Goal: Communication & Community: Answer question/provide support

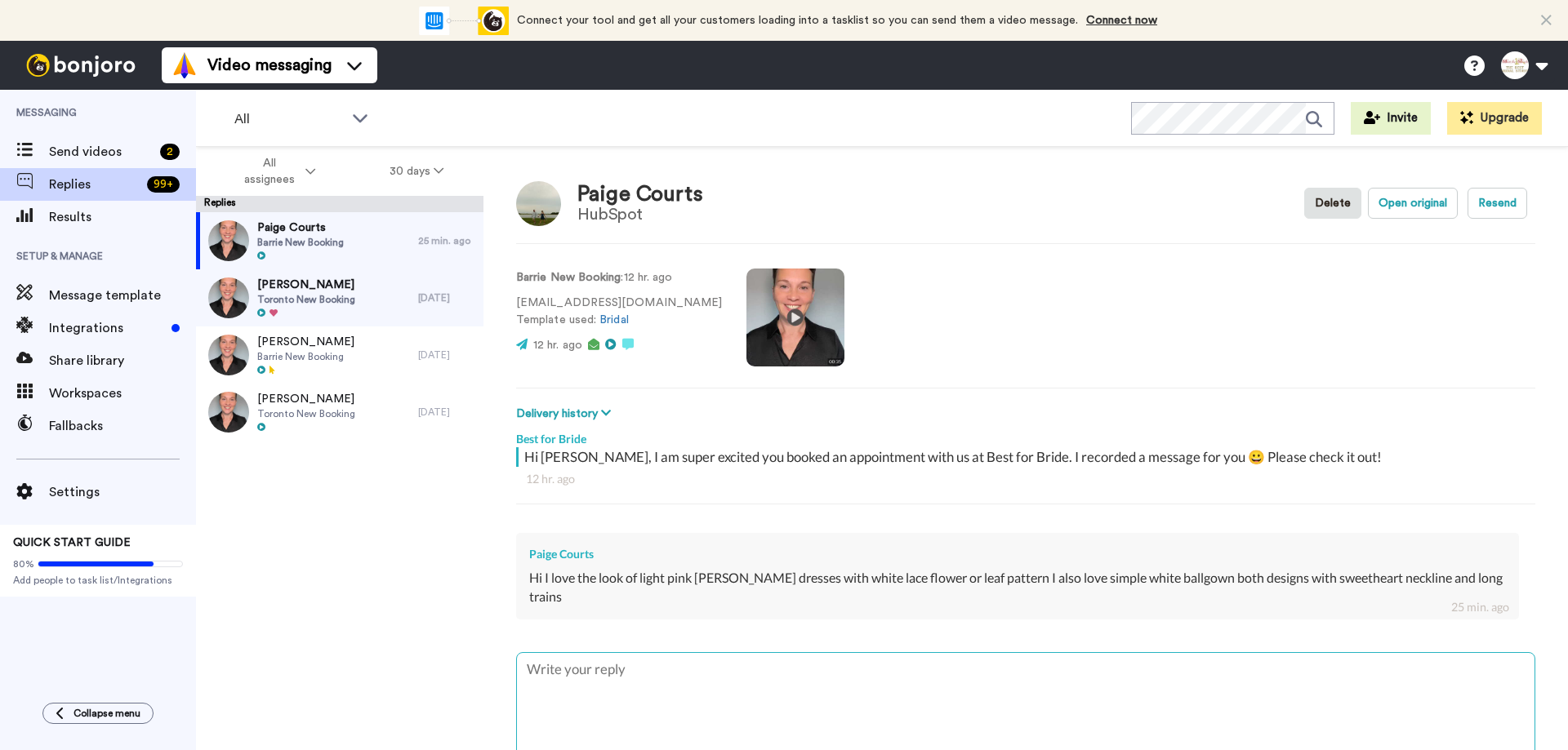
type textarea "T"
type textarea "x"
type textarea "Thank"
type textarea "x"
type textarea "Thank y"
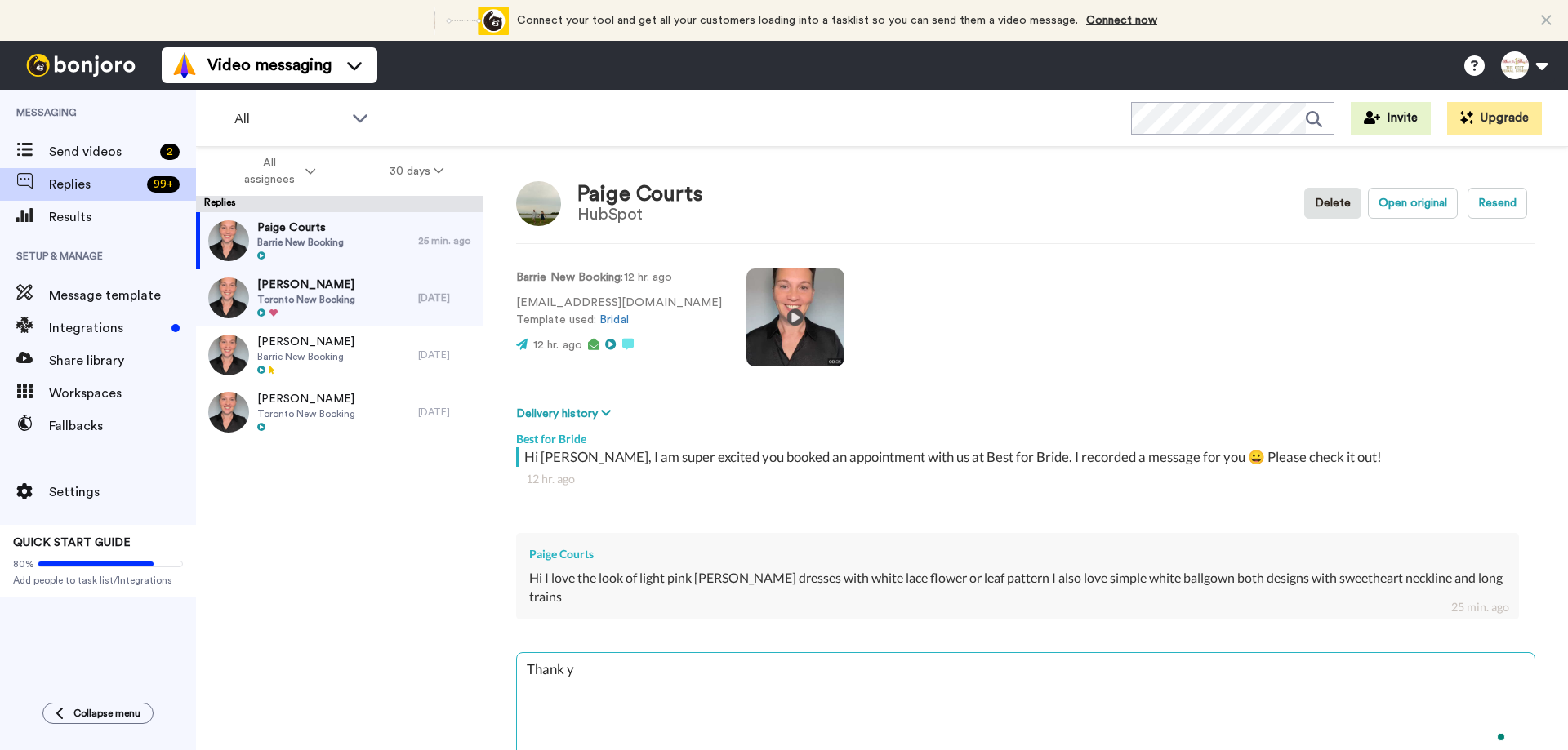
type textarea "x"
type textarea "Thank you"
type textarea "x"
type textarea "Thank you f"
type textarea "x"
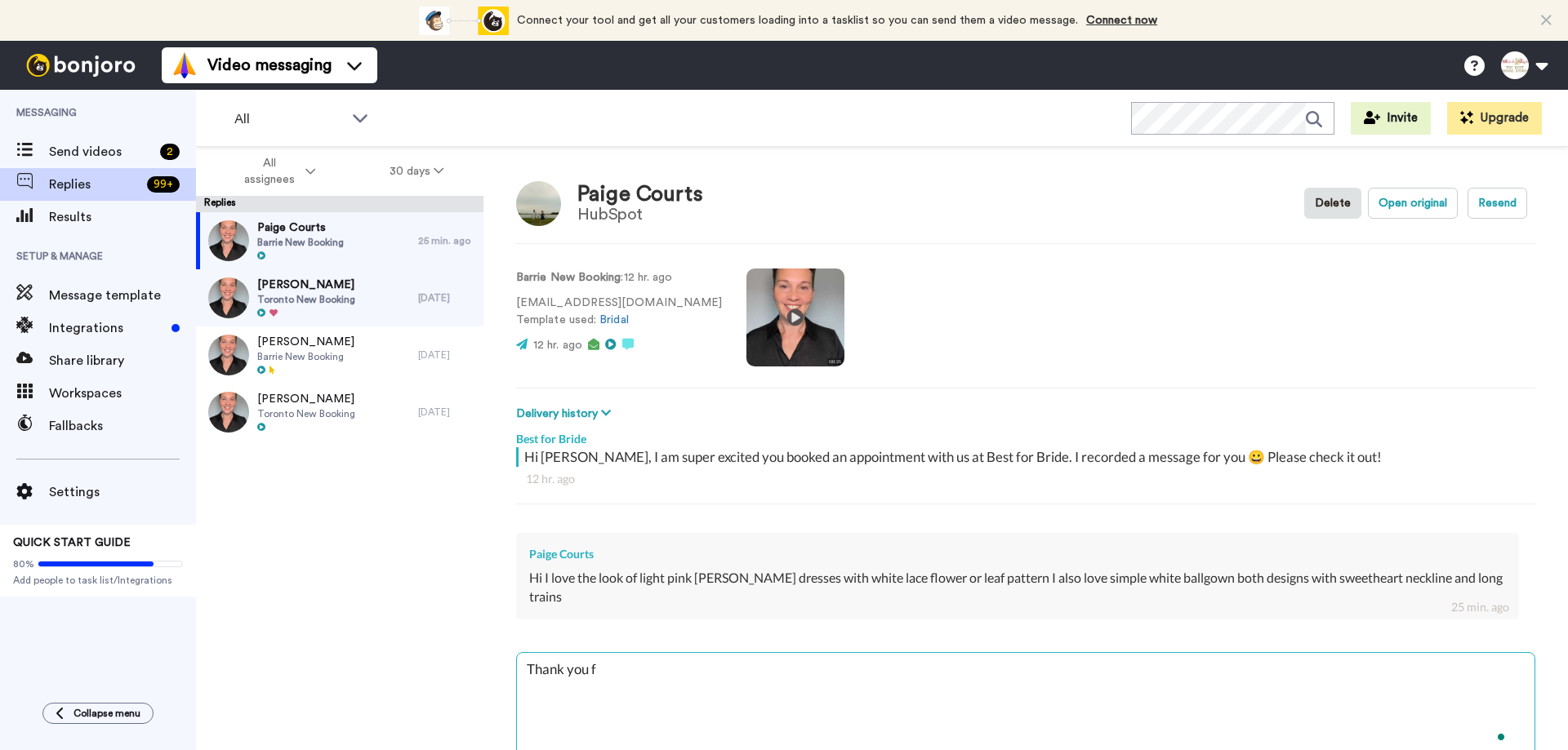
type textarea "Thank you fo"
type textarea "x"
type textarea "Thank you for"
type textarea "x"
type textarea "Thank you for"
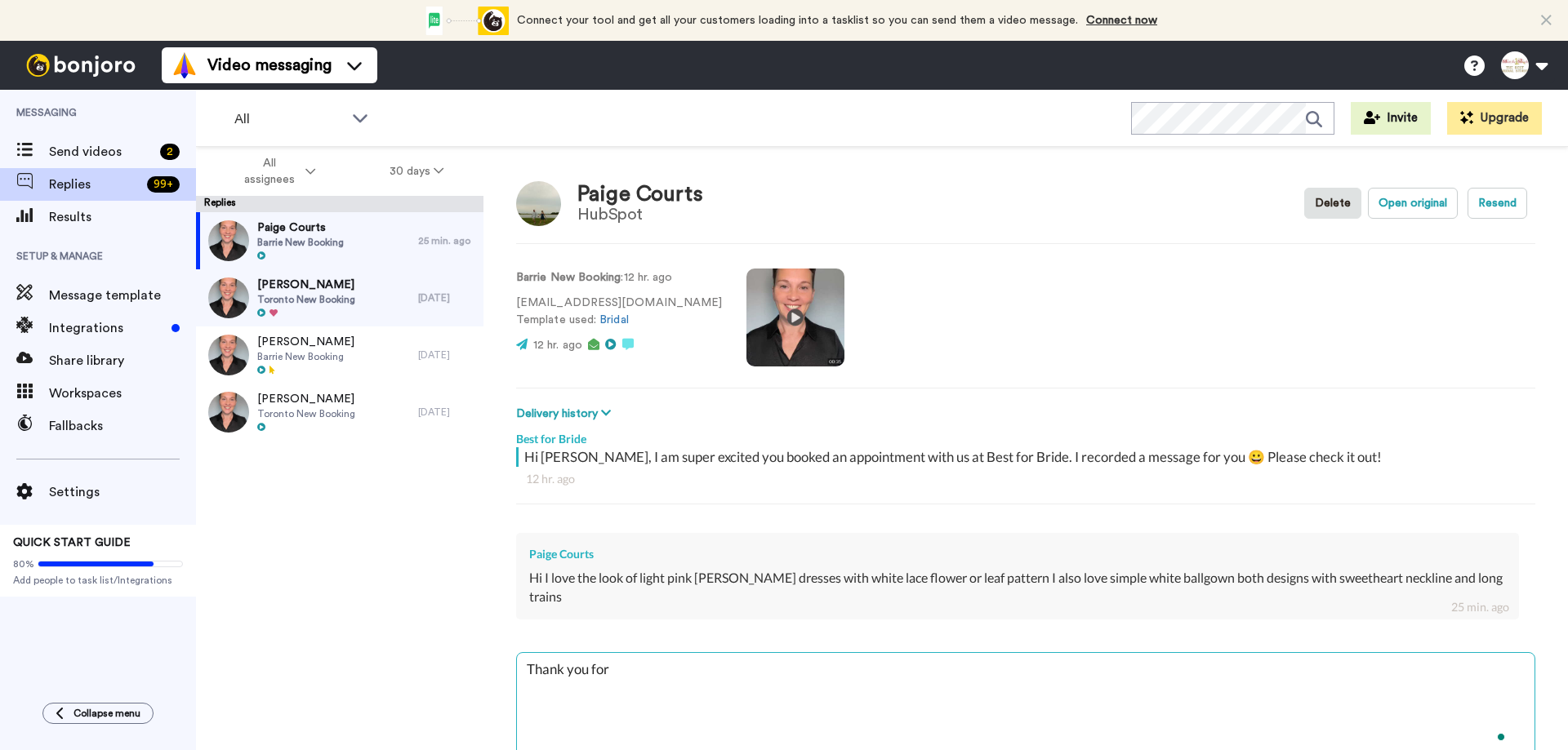
type textarea "x"
type textarea "Thank you for s"
type textarea "x"
type textarea "Thank you for sh"
type textarea "x"
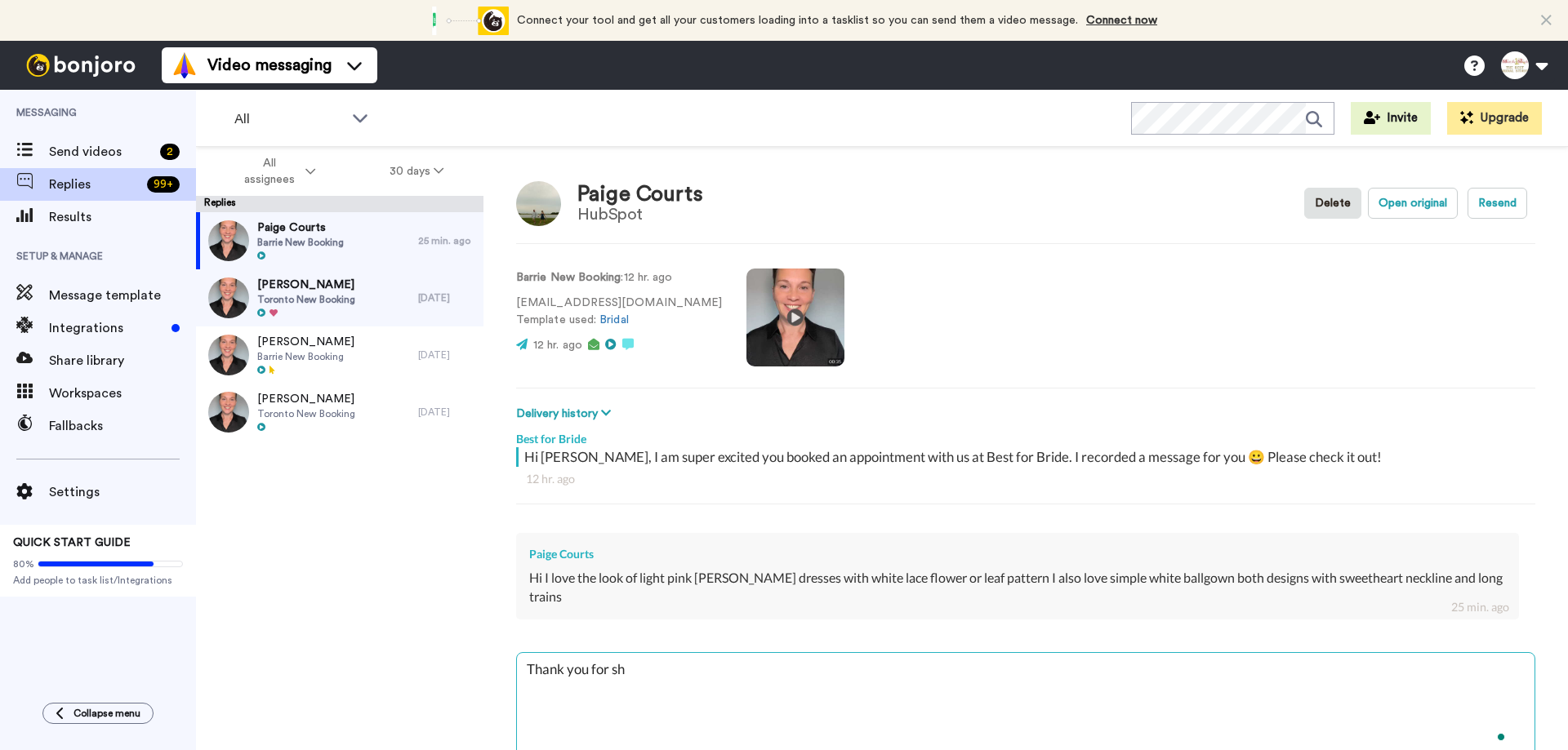
type textarea "Thank you for sha"
type textarea "x"
type textarea "Thank you for shar"
type textarea "x"
type textarea "Thank you for [PERSON_NAME]"
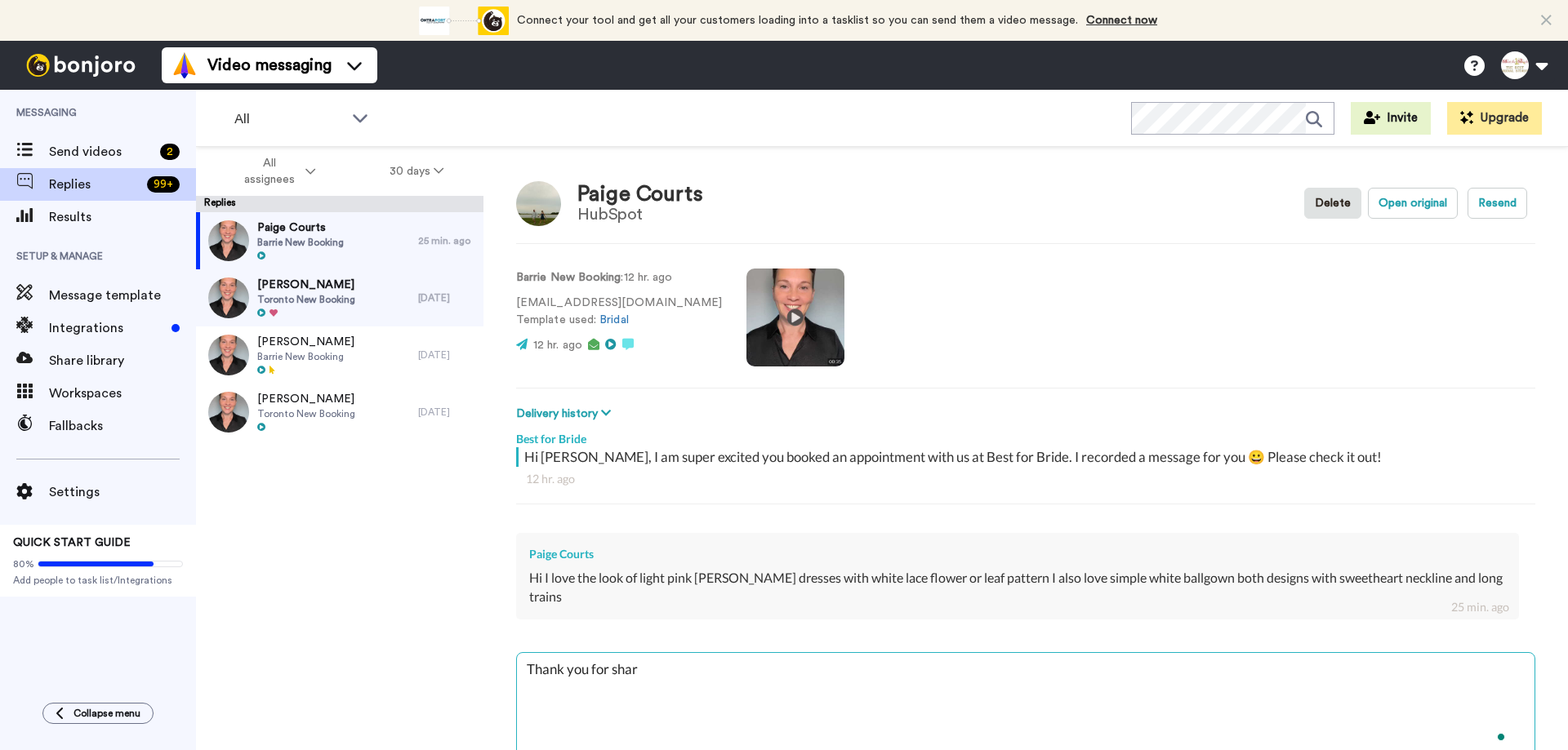
type textarea "x"
type textarea "Thank you for sharin"
type textarea "x"
type textarea "Thank you for sharing"
type textarea "x"
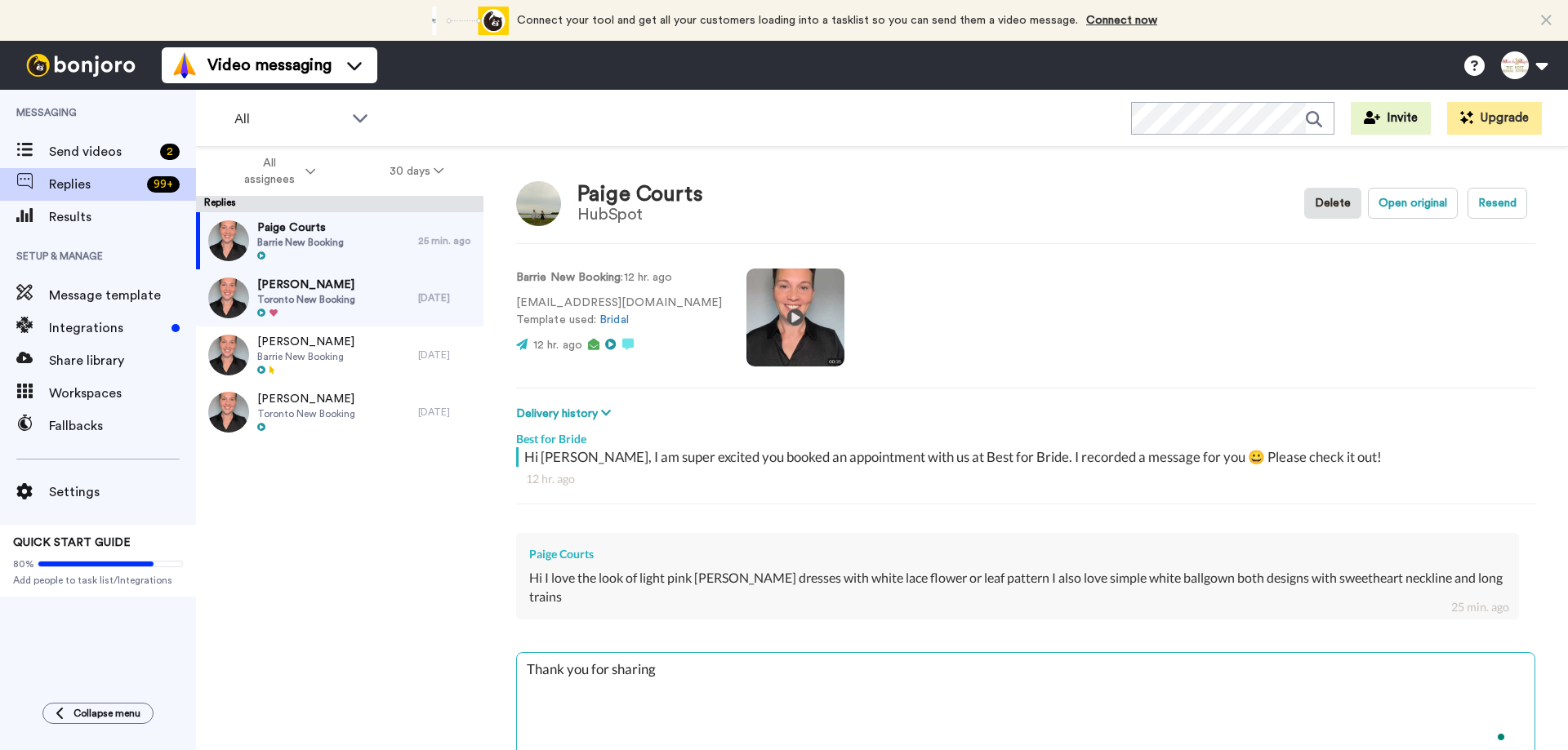
type textarea "Thank you for sharing"
type textarea "x"
type textarea "Thank you for sharing P"
type textarea "x"
type textarea "Thank you for sharing Pa"
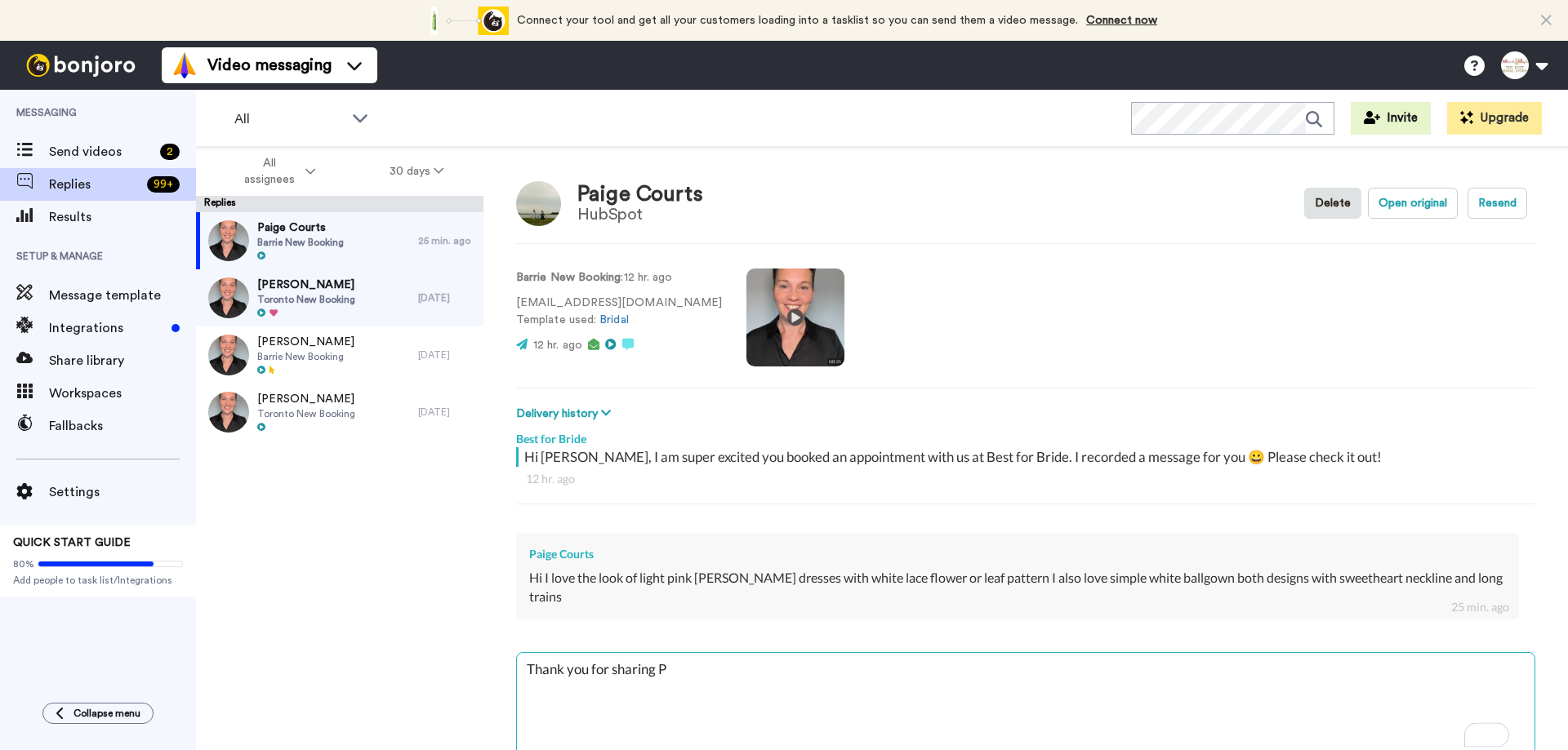
type textarea "x"
type textarea "Thank you for sharing Pai"
type textarea "x"
type textarea "Thank you for sharing Paig"
type textarea "x"
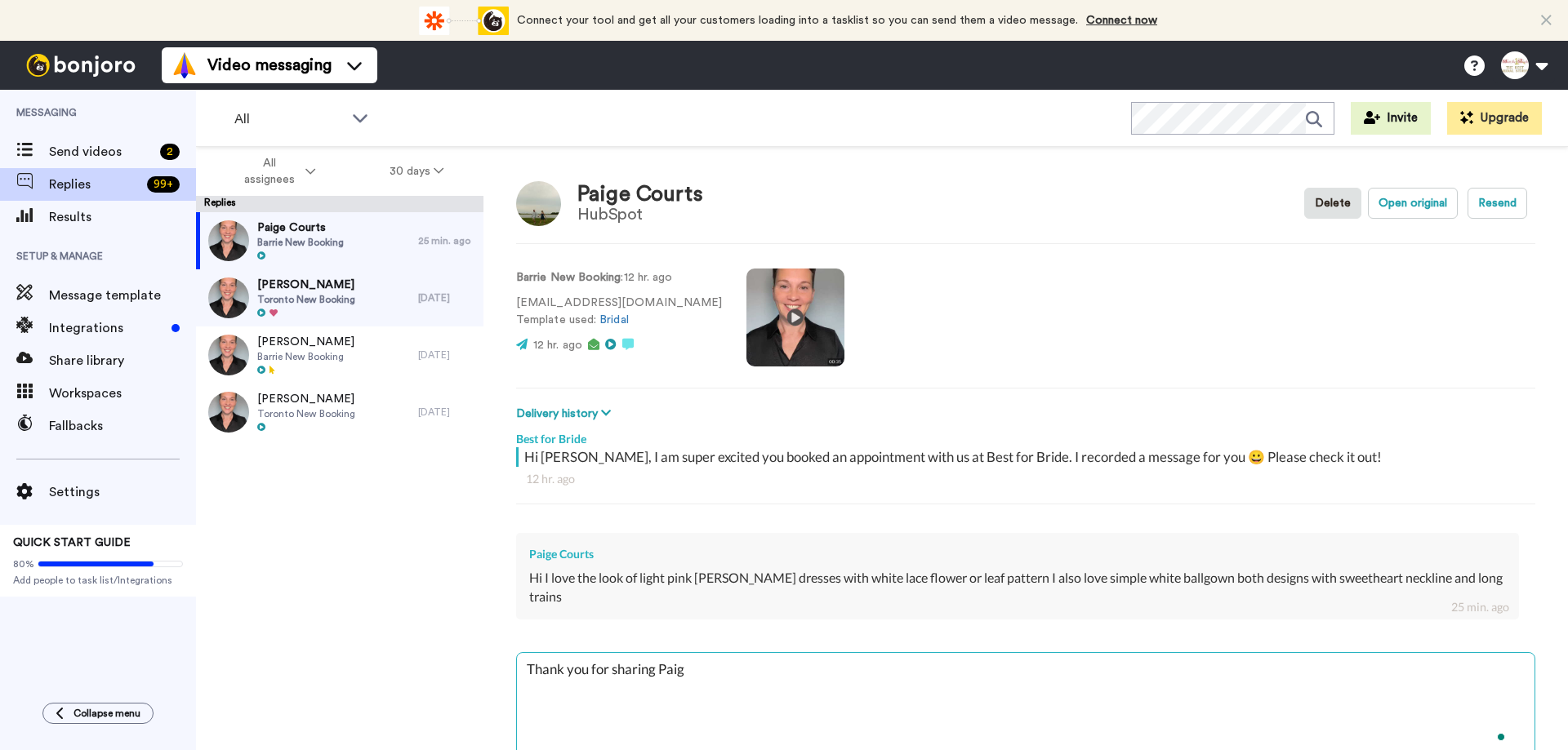
type textarea "Thank you for sharing [PERSON_NAME]"
type textarea "x"
type textarea "Thank you for sharing [PERSON_NAME]"
type textarea "x"
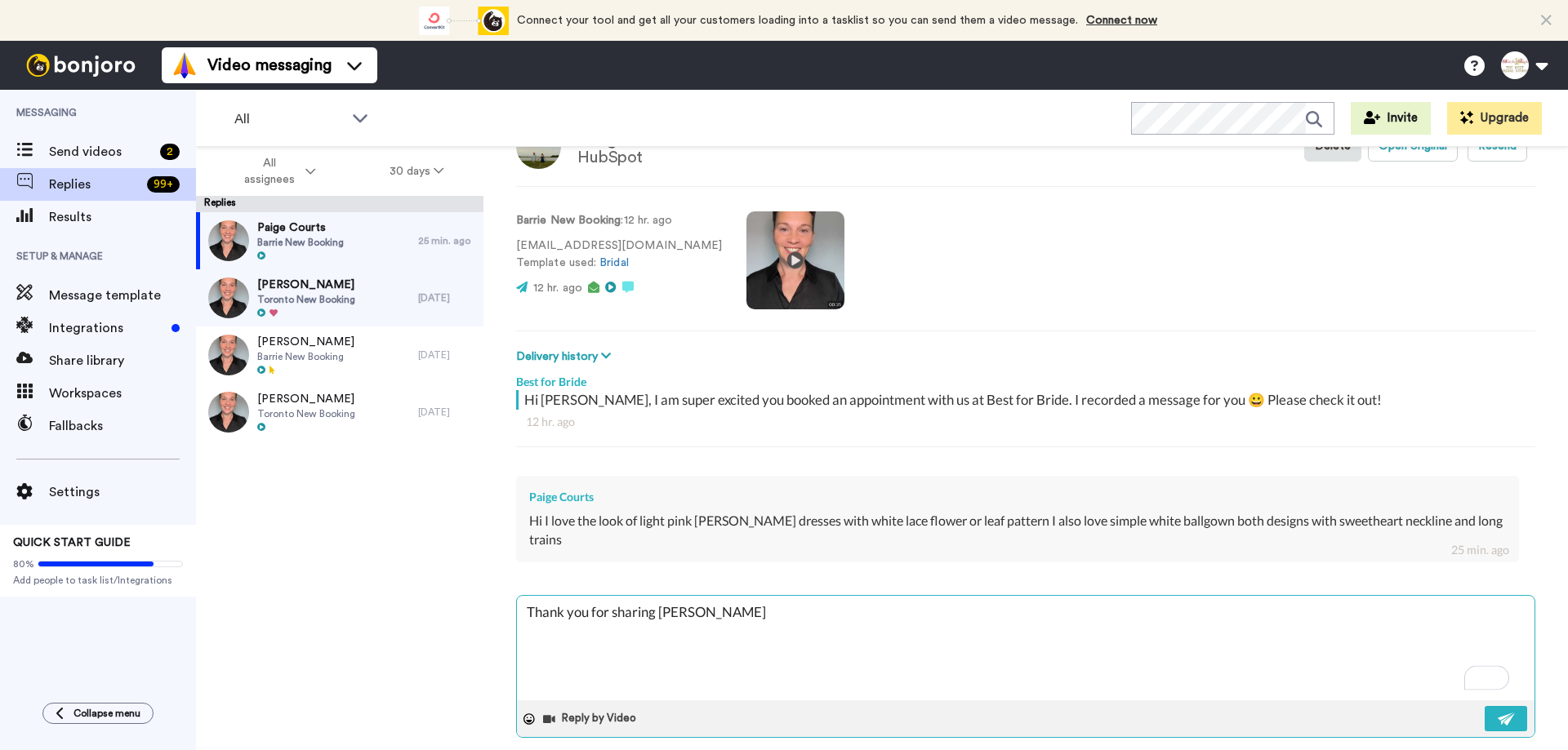
scroll to position [57, 0]
type textarea "Thank you for sharing [PERSON_NAME]"
click at [528, 714] on icon at bounding box center [529, 719] width 11 height 11
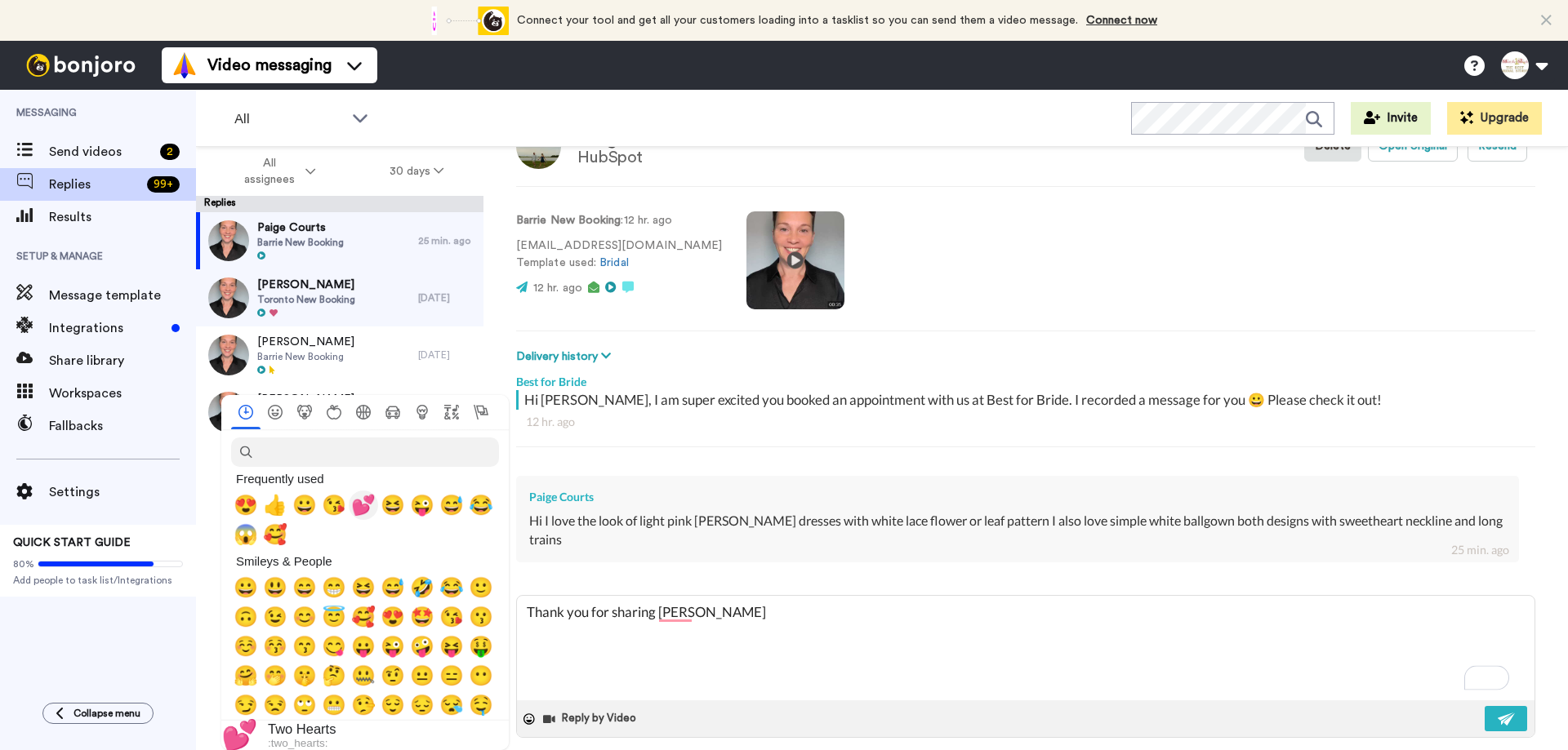
click at [365, 505] on span "💕" at bounding box center [363, 505] width 25 height 23
type textarea "x"
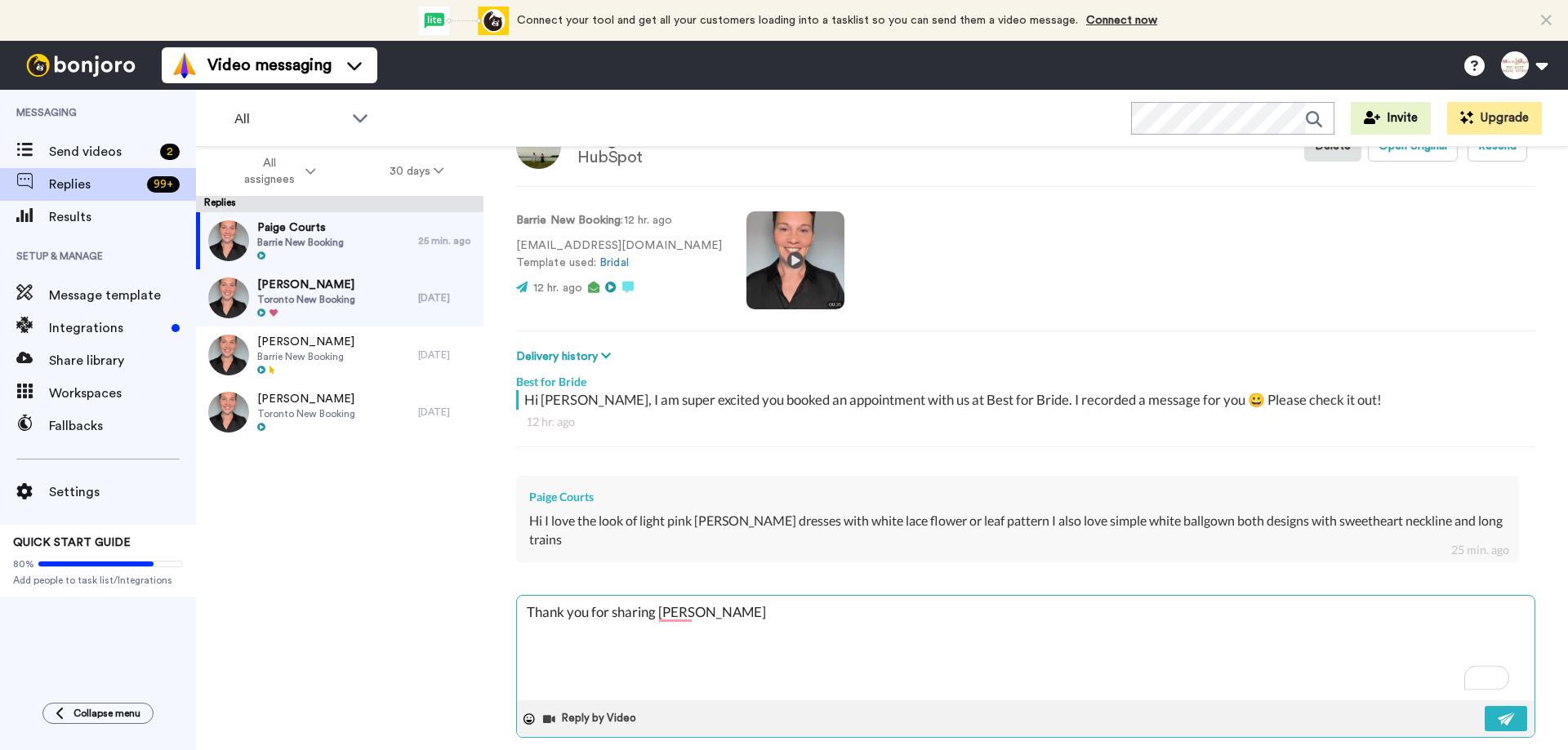
click at [762, 596] on textarea "Thank you for sharing [PERSON_NAME] 💕" at bounding box center [1026, 648] width 1018 height 105
type textarea "Thank you for sharing [PERSON_NAME] 💕."
type textarea "x"
type textarea "Thank you for sharing [PERSON_NAME] 💕."
type textarea "x"
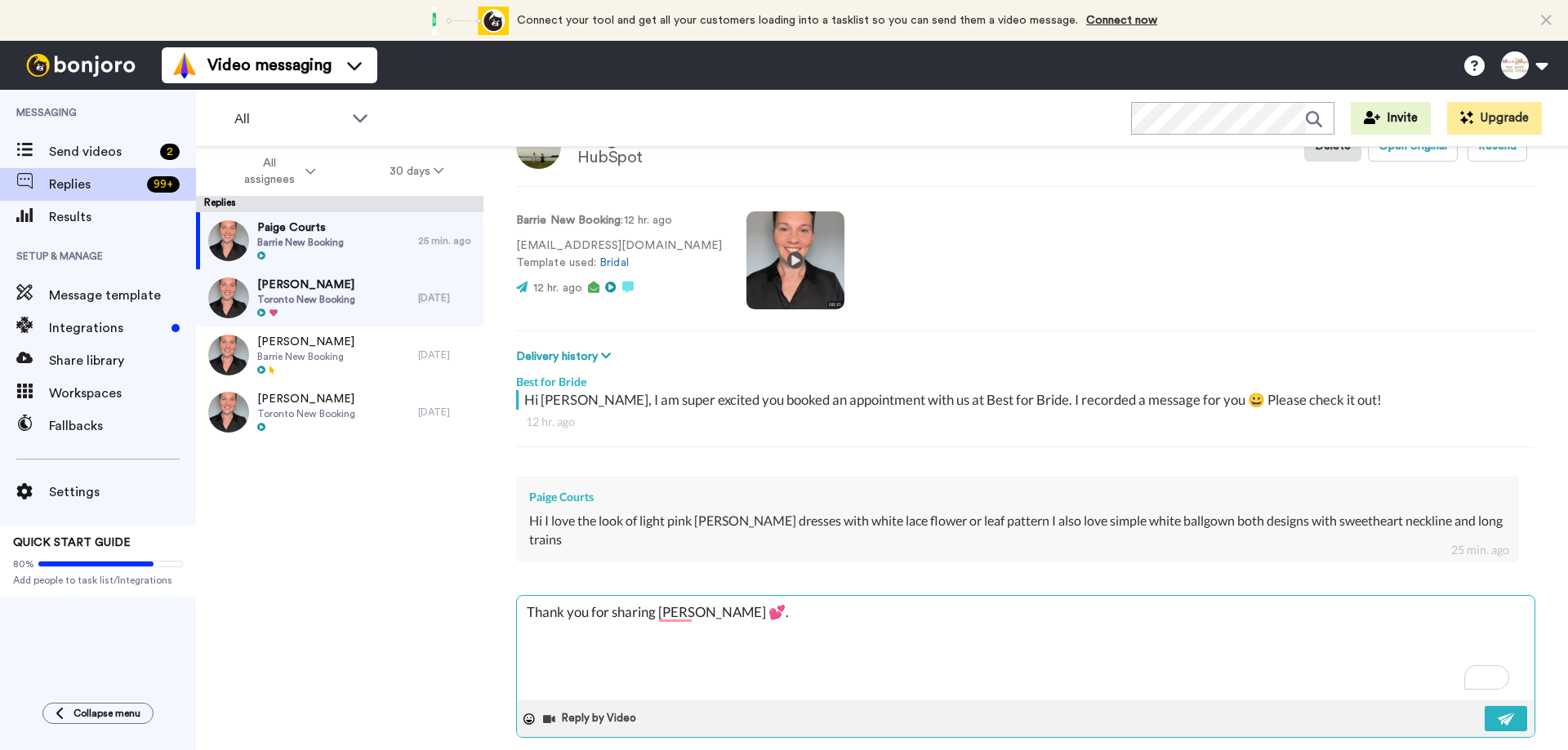
type textarea "Thank you for sharing [PERSON_NAME] 💕. W"
type textarea "x"
type textarea "Thank you for sharing [PERSON_NAME] 💕. We"
type textarea "x"
type textarea "Thank you for sharing [PERSON_NAME] 💕. We"
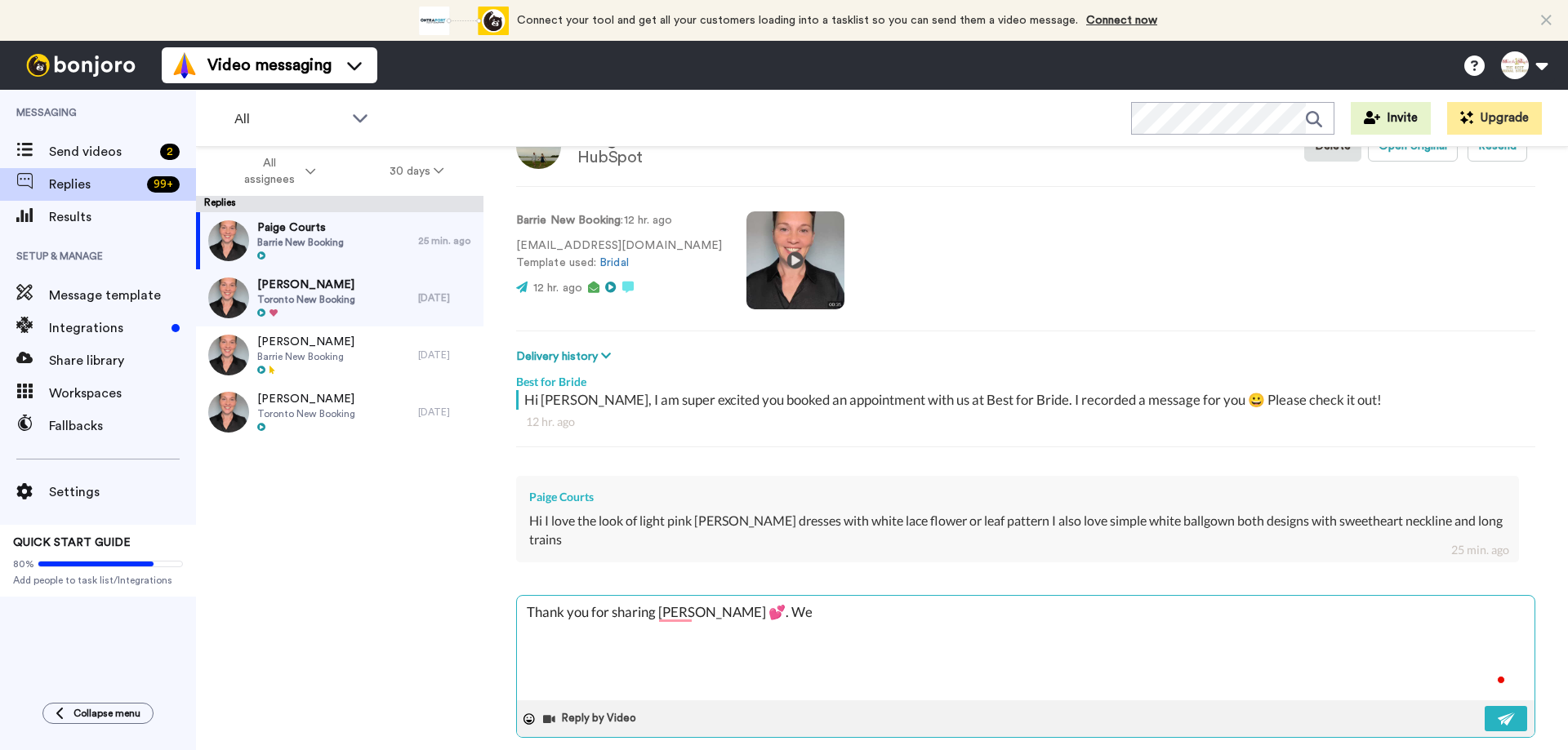
type textarea "x"
type textarea "Thank you for sharing [PERSON_NAME] 💕. We d"
type textarea "x"
type textarea "Thank you for sharing [PERSON_NAME] 💕. We do"
type textarea "x"
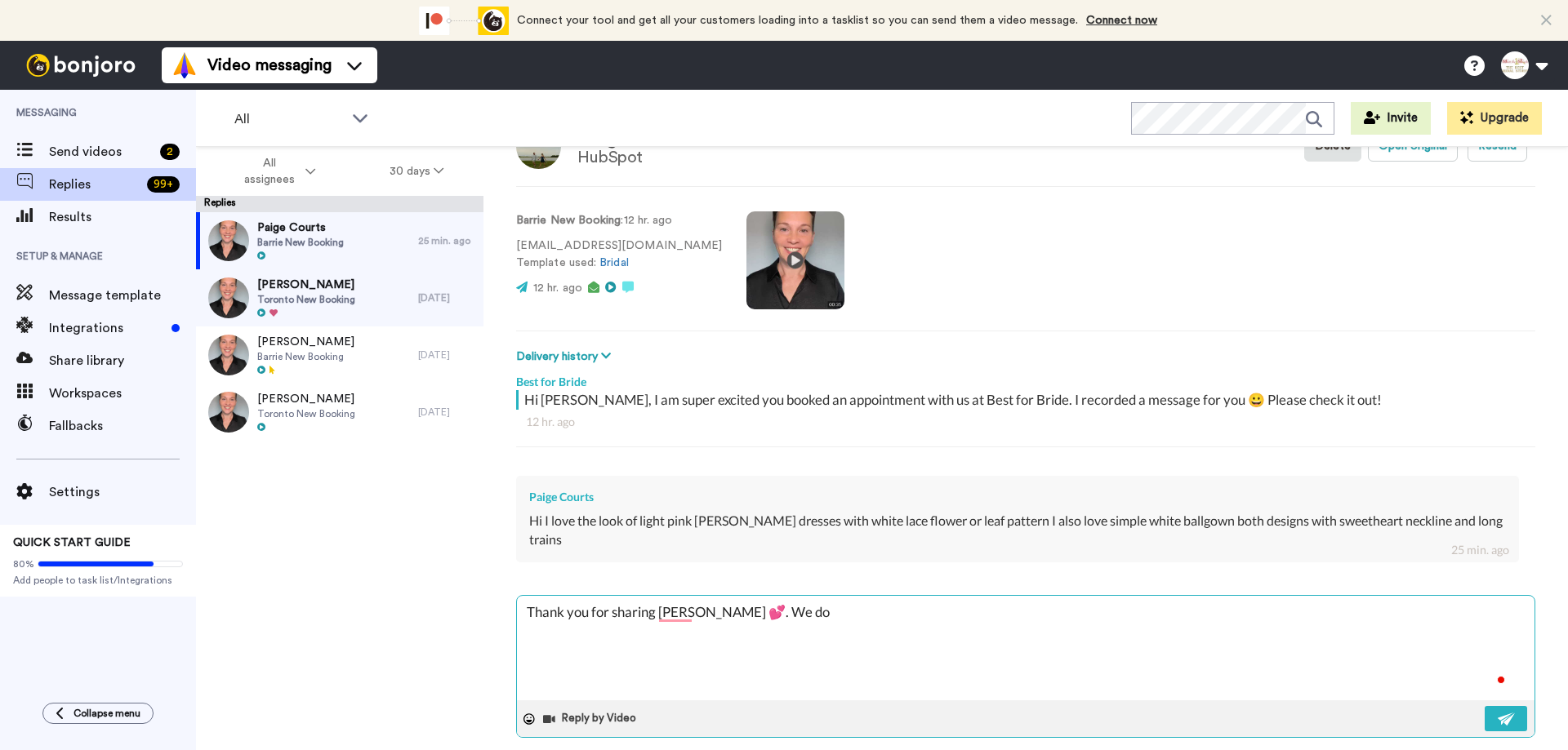
type textarea "Thank you for sharing [PERSON_NAME] 💕. We don"
type textarea "x"
type textarea "Thank you for sharing [PERSON_NAME] 💕. We don'"
type textarea "x"
type textarea "Thank you for sharing [PERSON_NAME] 💕. We don't"
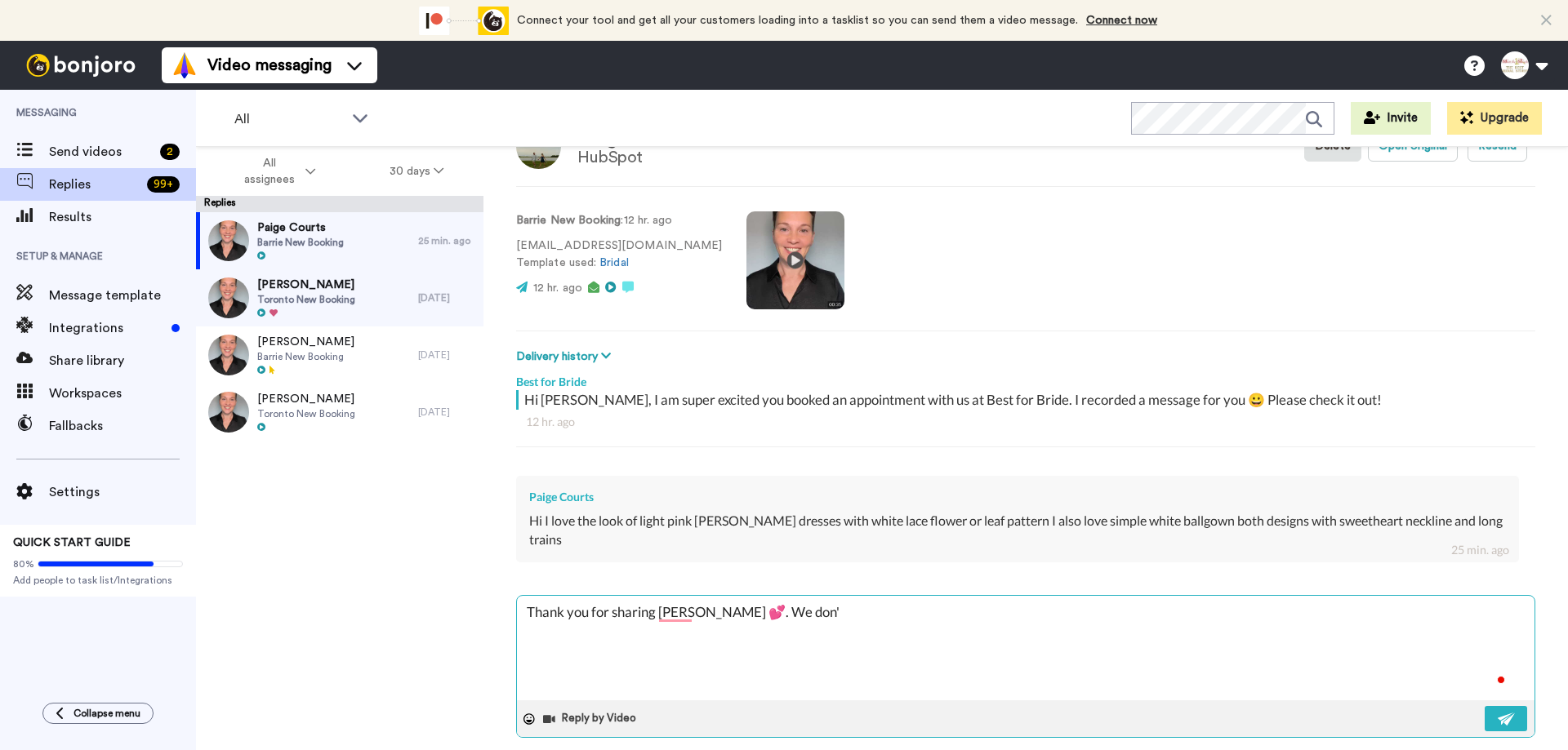
type textarea "x"
type textarea "Thank you for sharing [PERSON_NAME] 💕. We don't"
type textarea "x"
type textarea "Thank you for sharing [PERSON_NAME] 💕. We don't h"
type textarea "x"
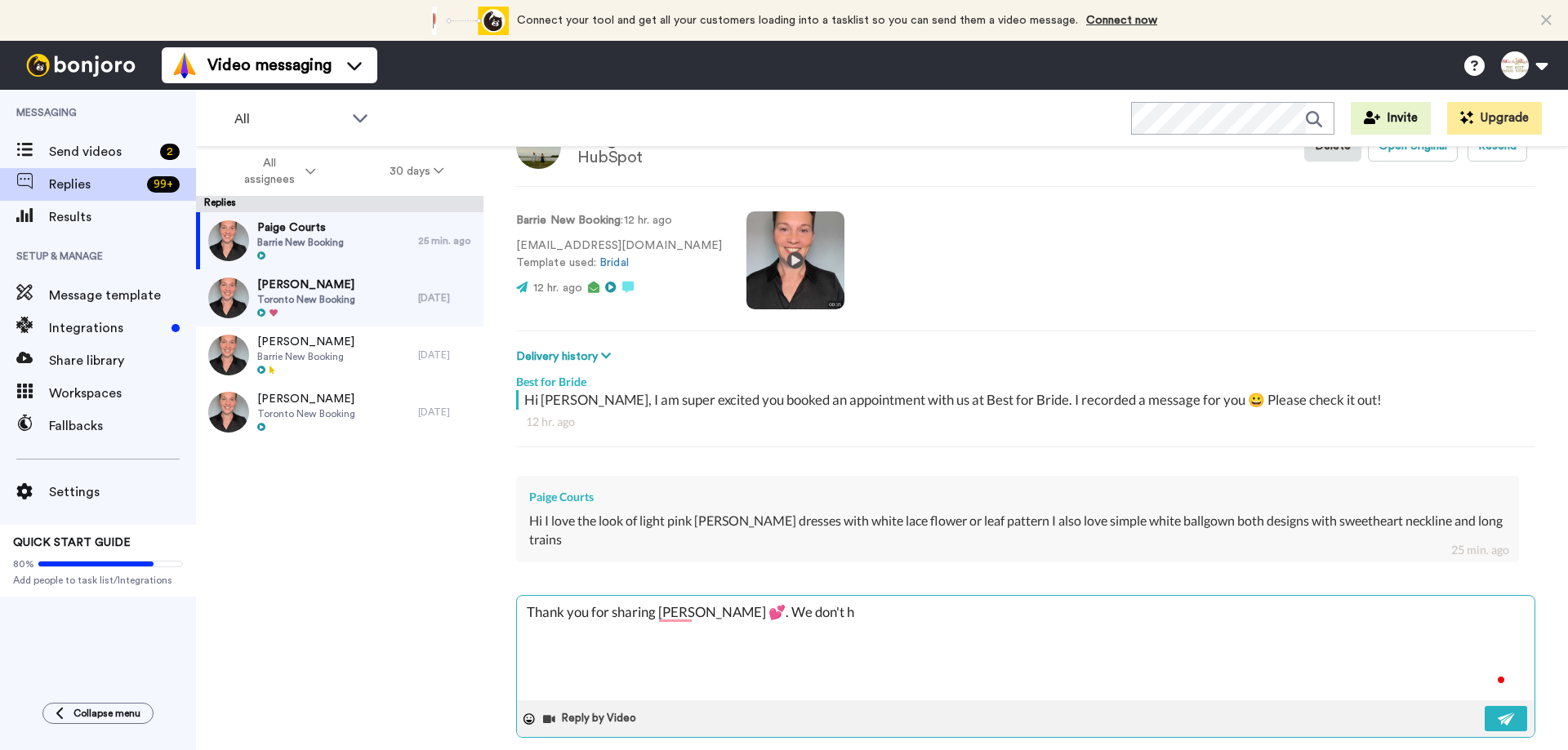
type textarea "Thank you for sharing [PERSON_NAME] 💕. We don't ha"
type textarea "x"
type textarea "Thank you for sharing [PERSON_NAME] 💕. We don't hav"
type textarea "x"
type textarea "Thank you for sharing [PERSON_NAME] 💕. We don't have"
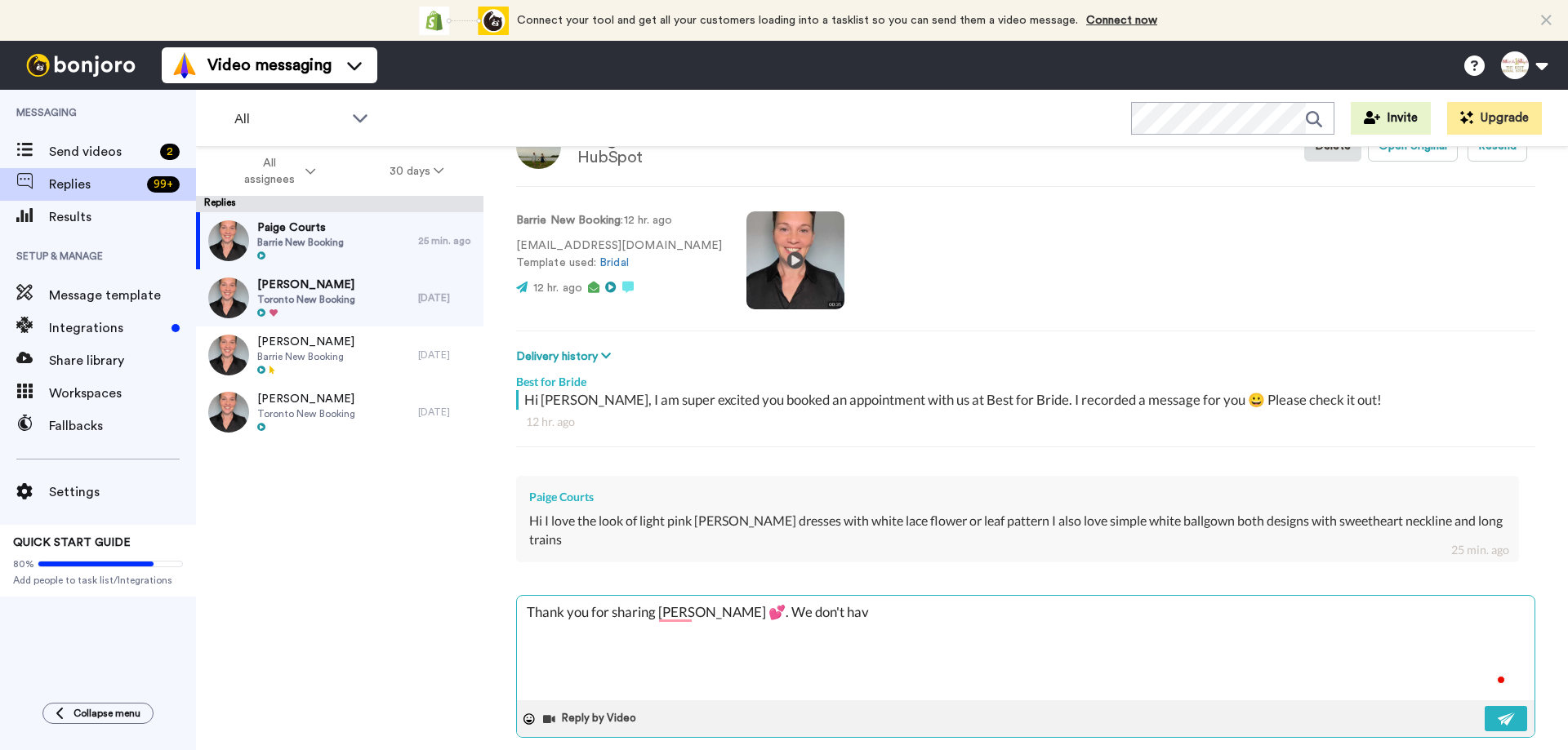
type textarea "x"
type textarea "Thank you for sharing [PERSON_NAME] 💕. We don't have"
type textarea "x"
type textarea "Thank you for sharing [PERSON_NAME] 💕. We don't have m"
type textarea "x"
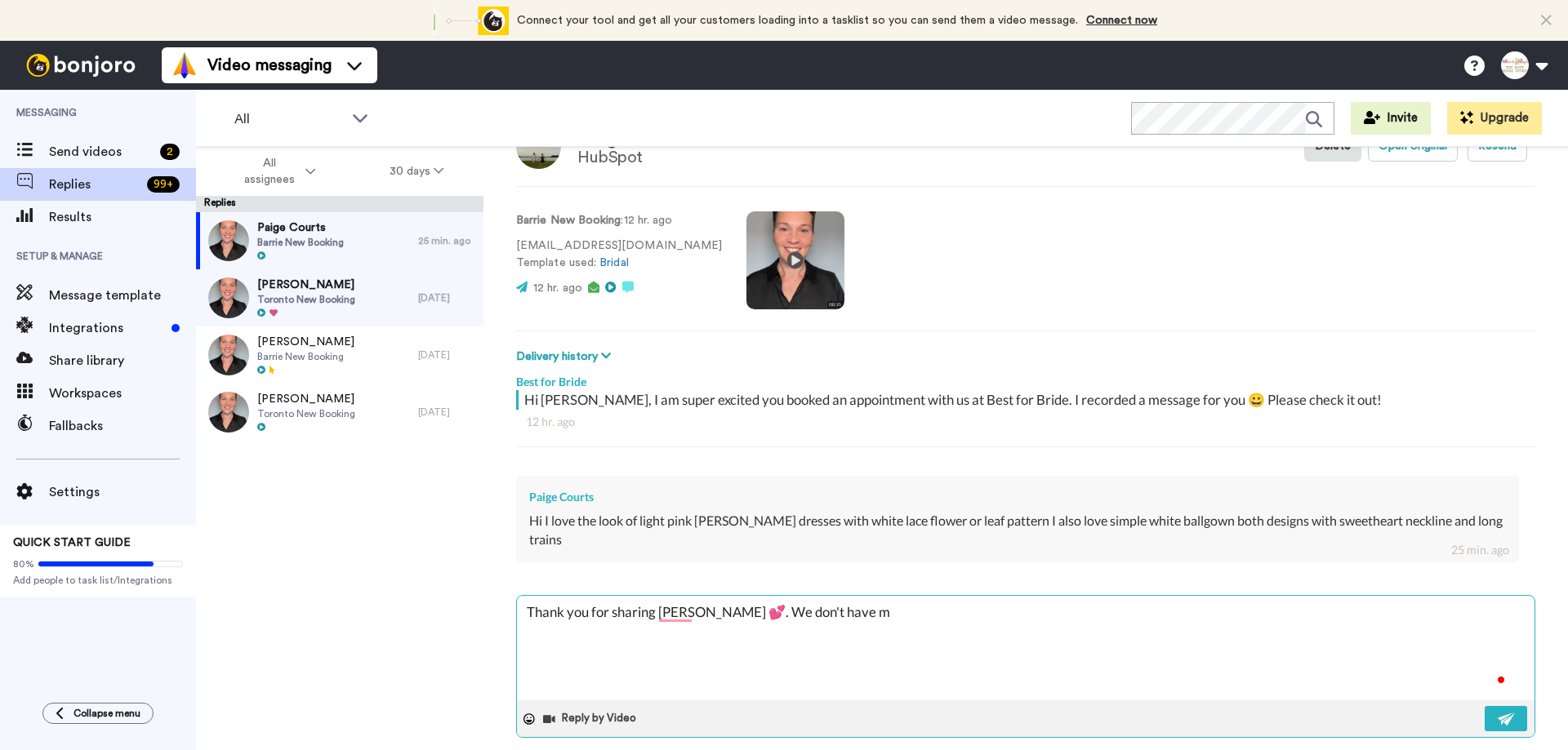
type textarea "Thank you for sharing [PERSON_NAME] 💕. We don't have ma"
type textarea "x"
type textarea "Thank you for sharing [PERSON_NAME] 💕. We don't have man"
type textarea "x"
type textarea "Thank you for sharing [PERSON_NAME] 💕. We don't have many"
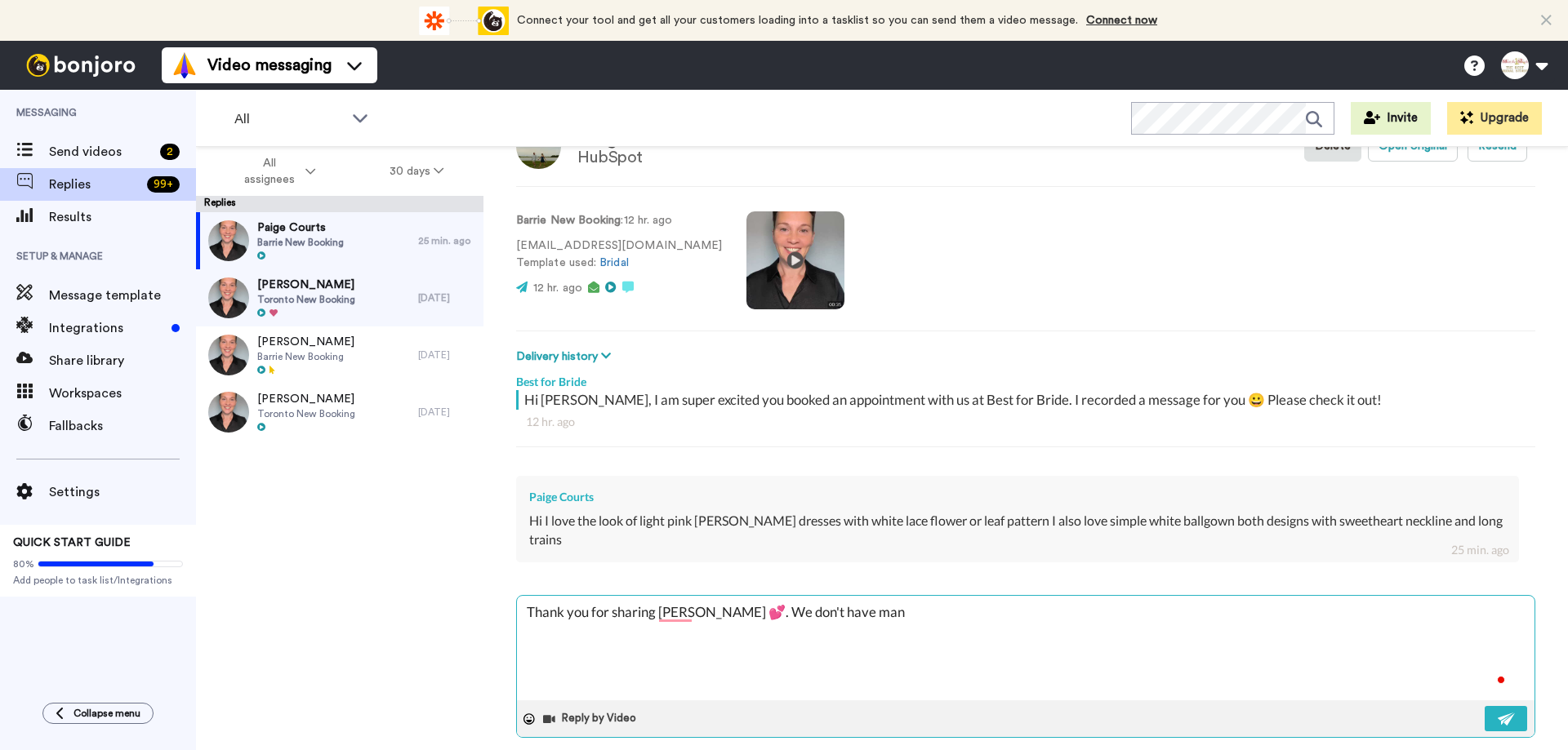
type textarea "x"
type textarea "Thank you for sharing [PERSON_NAME] 💕. We don't have many"
type textarea "x"
type textarea "Thank you for sharing [PERSON_NAME] 💕. We don't have many p"
type textarea "x"
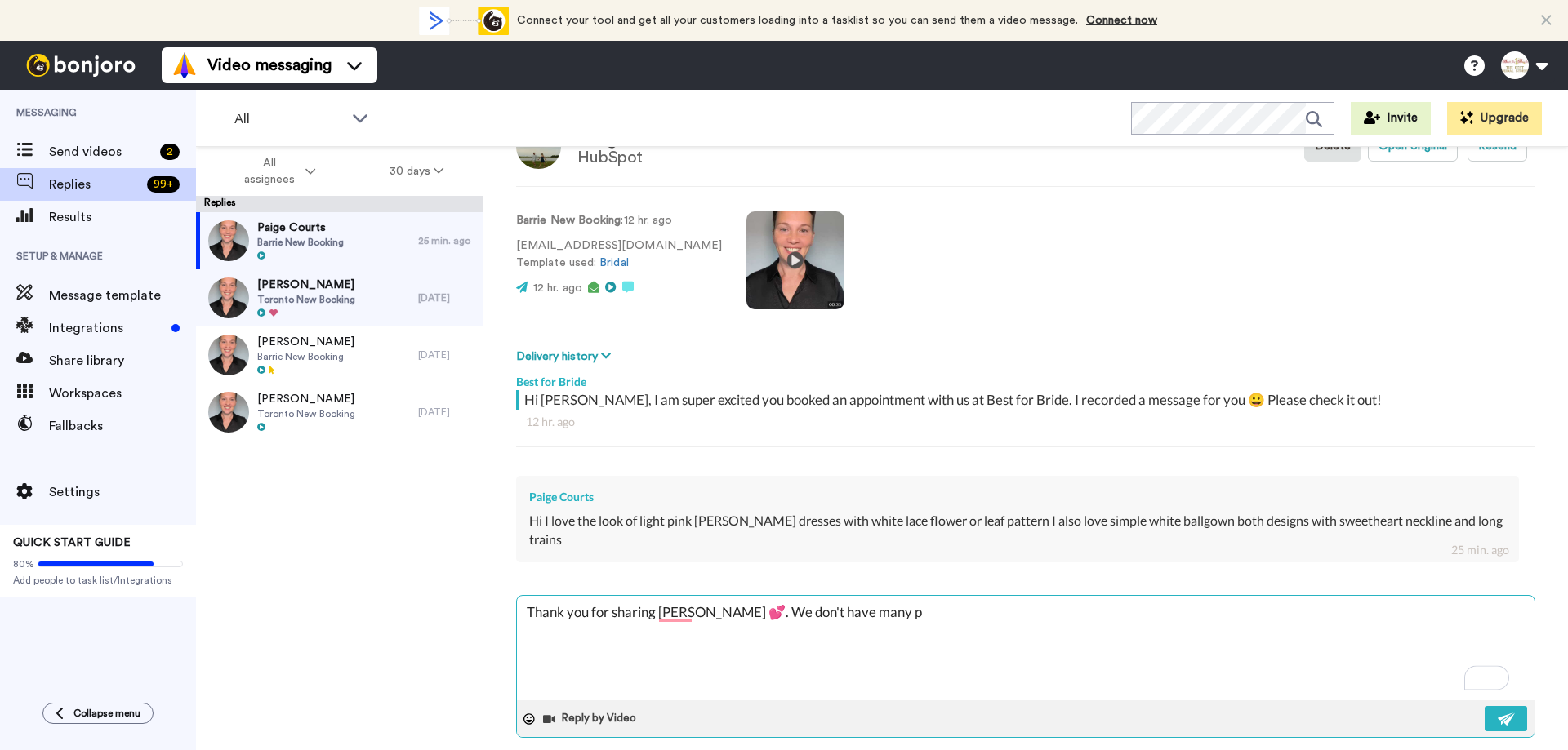
type textarea "Thank you for sharing [PERSON_NAME] 💕. We don't have many pi"
type textarea "x"
type textarea "Thank you for sharing [PERSON_NAME] 💕. We don't have many pin"
type textarea "x"
type textarea "Thank you for sharing [PERSON_NAME] 💕. We don't have many pink"
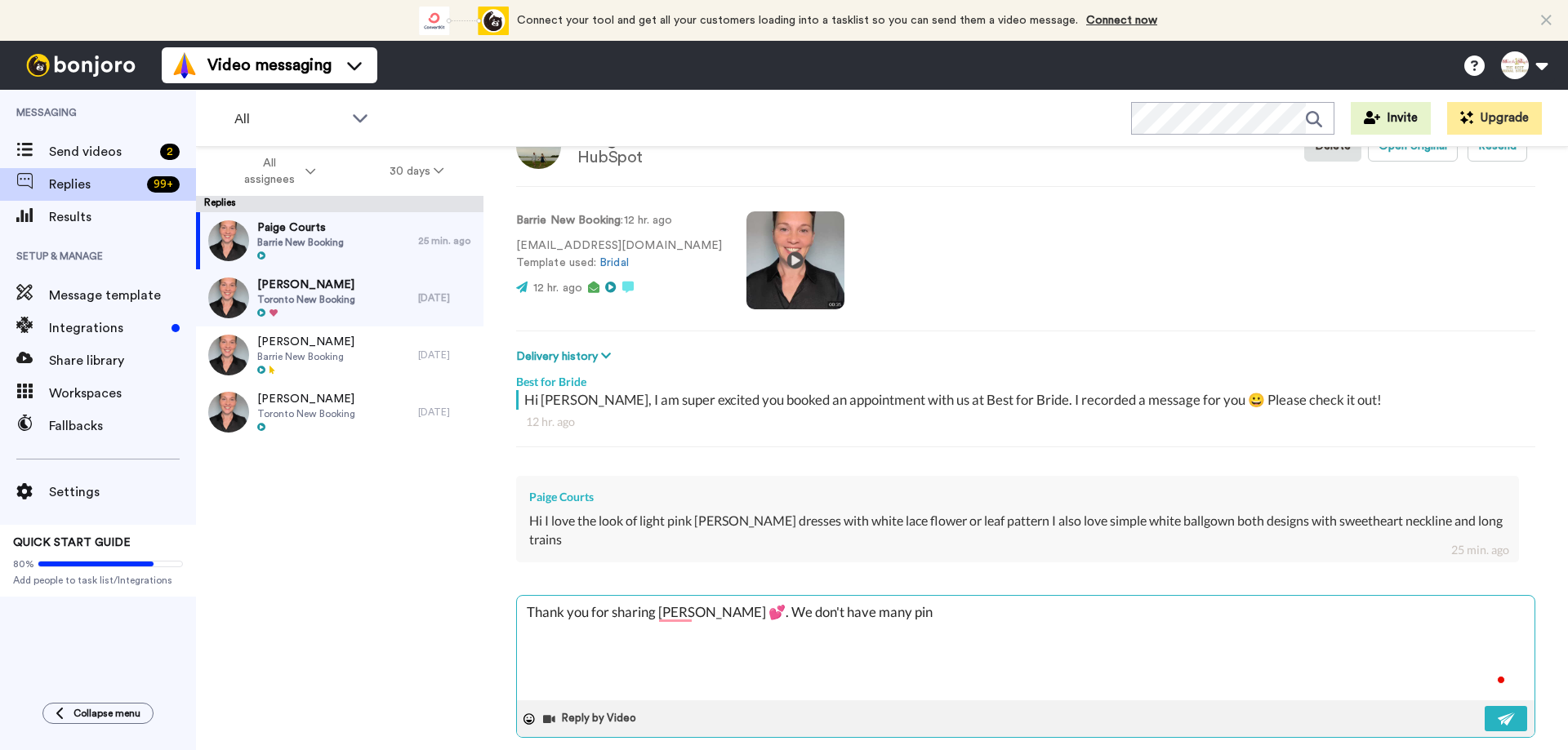
type textarea "x"
type textarea "Thank you for sharing [PERSON_NAME] 💕. We don't have many pink"
type textarea "x"
type textarea "Thank you for sharing [PERSON_NAME] 💕. We don't have many pink d"
type textarea "x"
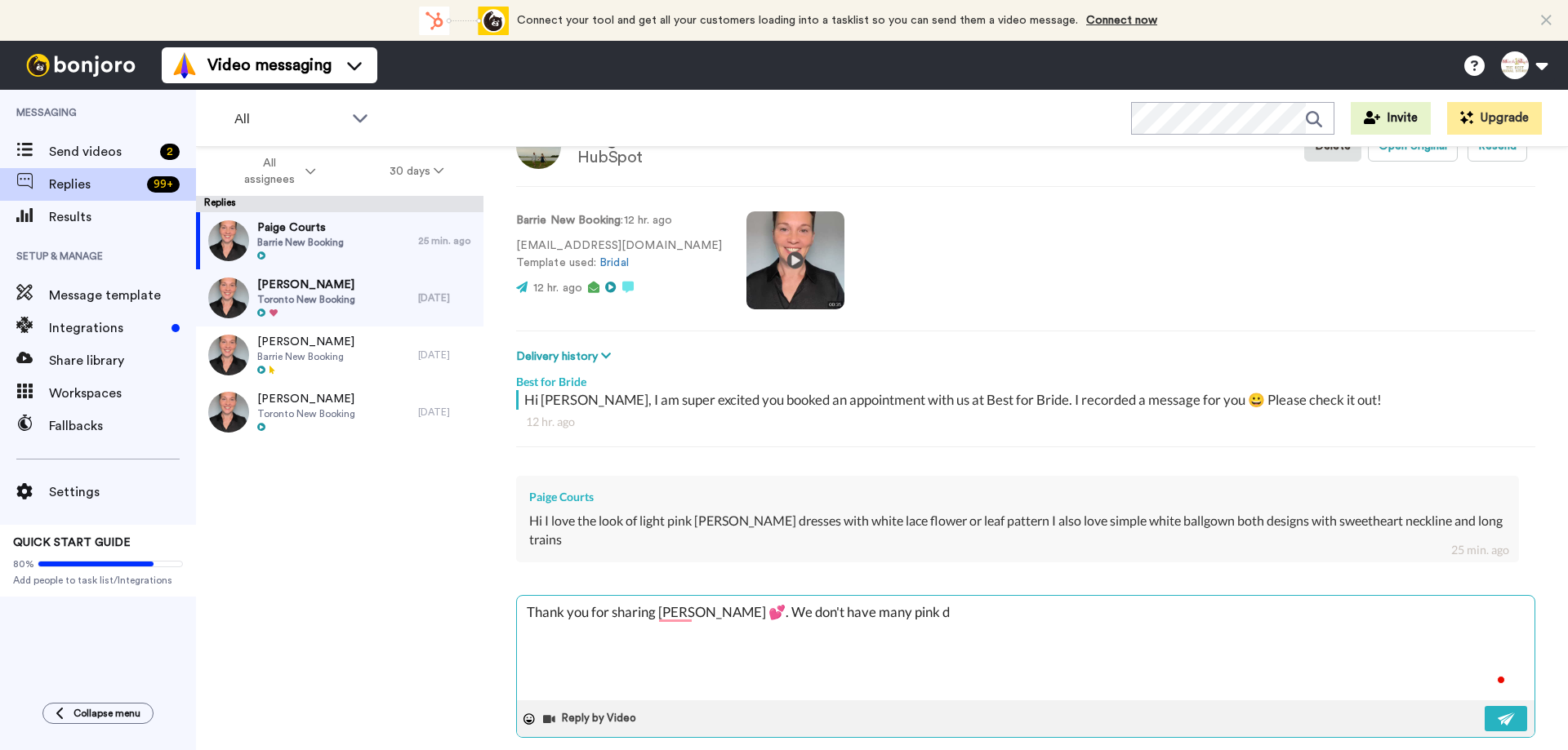
type textarea "Thank you for sharing [PERSON_NAME] 💕. We don't have many pink dr"
type textarea "x"
type textarea "Thank you for sharing [PERSON_NAME] 💕. We don't have many pink dre"
type textarea "x"
type textarea "Thank you for sharing [PERSON_NAME] 💕. We don't have many pink dres"
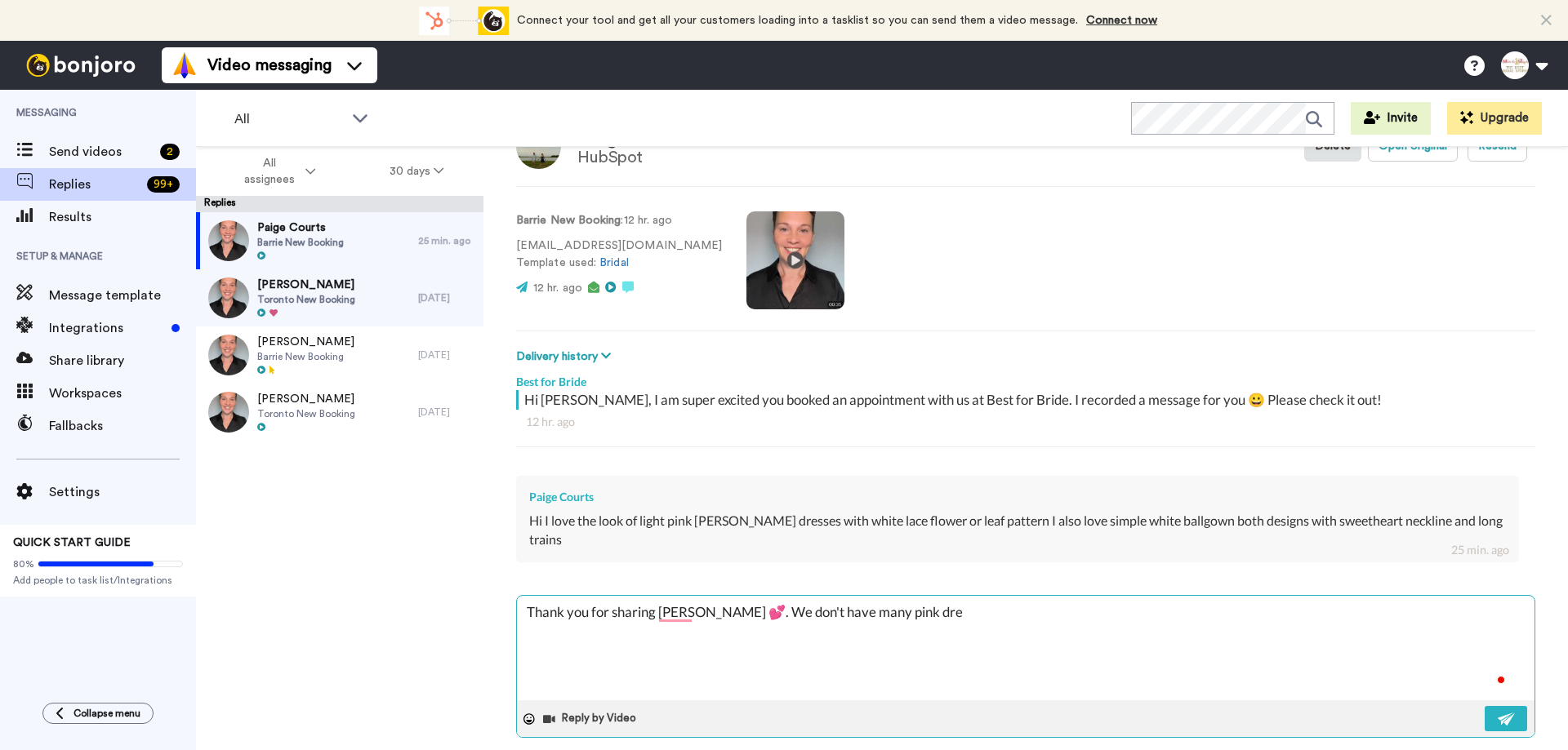
type textarea "x"
type textarea "Thank you for sharing [PERSON_NAME] 💕. We don't have many pink dress"
type textarea "x"
type textarea "Thank you for sharing [PERSON_NAME] 💕. We don't have many pink dresse"
type textarea "x"
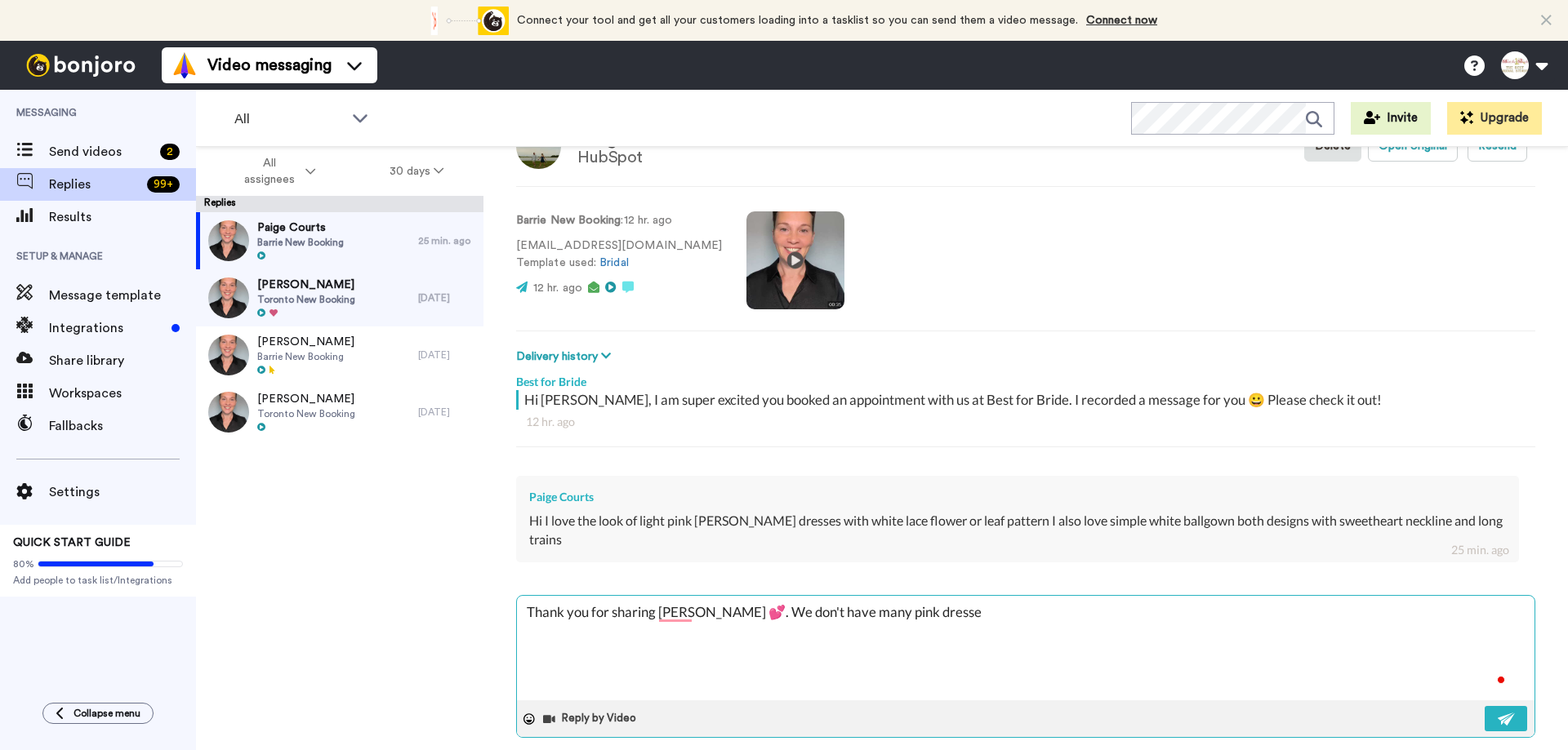
type textarea "Thank you for sharing [PERSON_NAME] 💕. We don't have many pink dresses"
type textarea "x"
type textarea "Thank you for sharing [PERSON_NAME] 💕. We don't have many pink dresses."
type textarea "x"
type textarea "Thank you for sharing [PERSON_NAME] 💕. We don't have many pink dresses.."
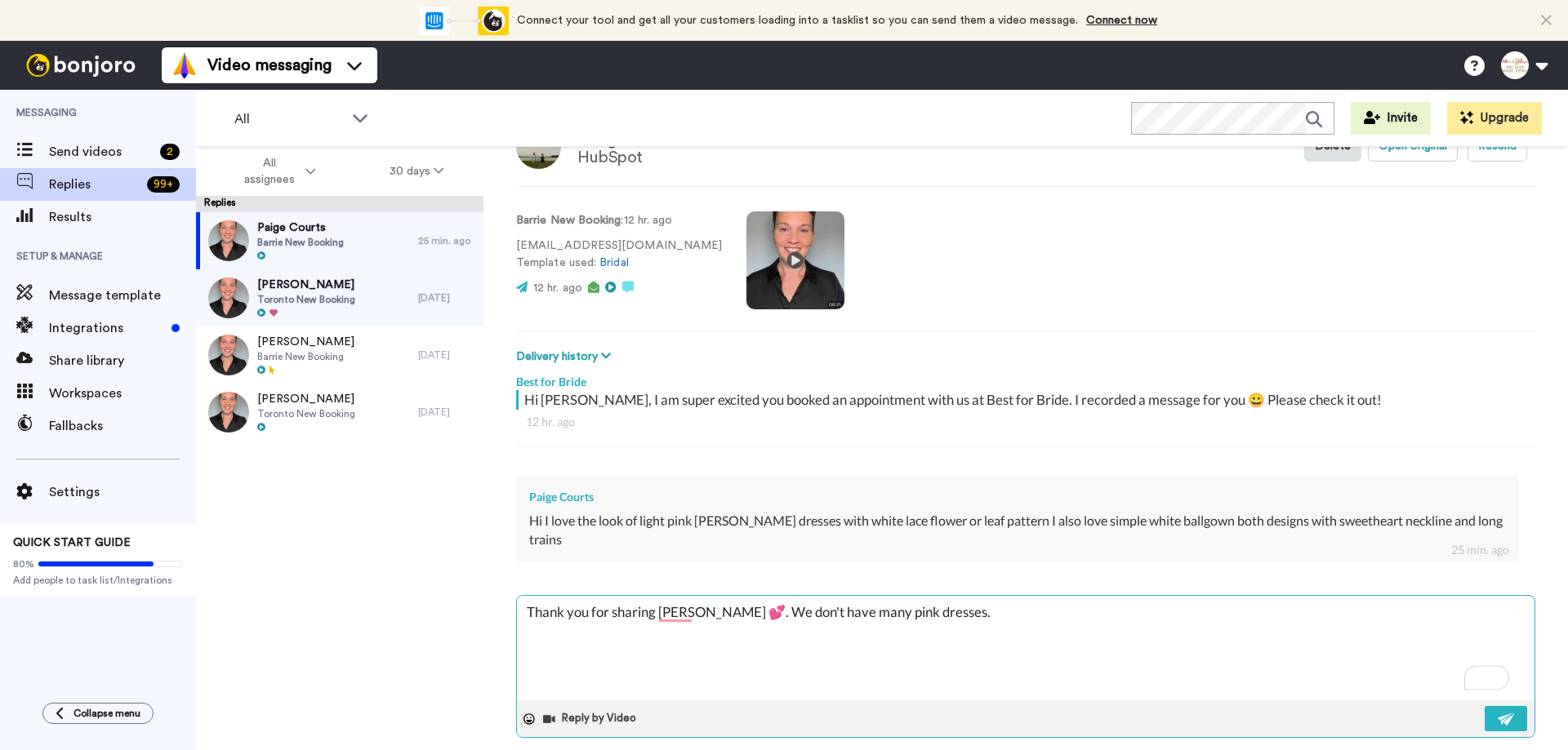
type textarea "x"
type textarea "Thank you for sharing [PERSON_NAME] 💕. We don't have many pink dresses..."
type textarea "x"
type textarea "Thank you for sharing [PERSON_NAME] 💕. We don't have many pink dresses..."
type textarea "x"
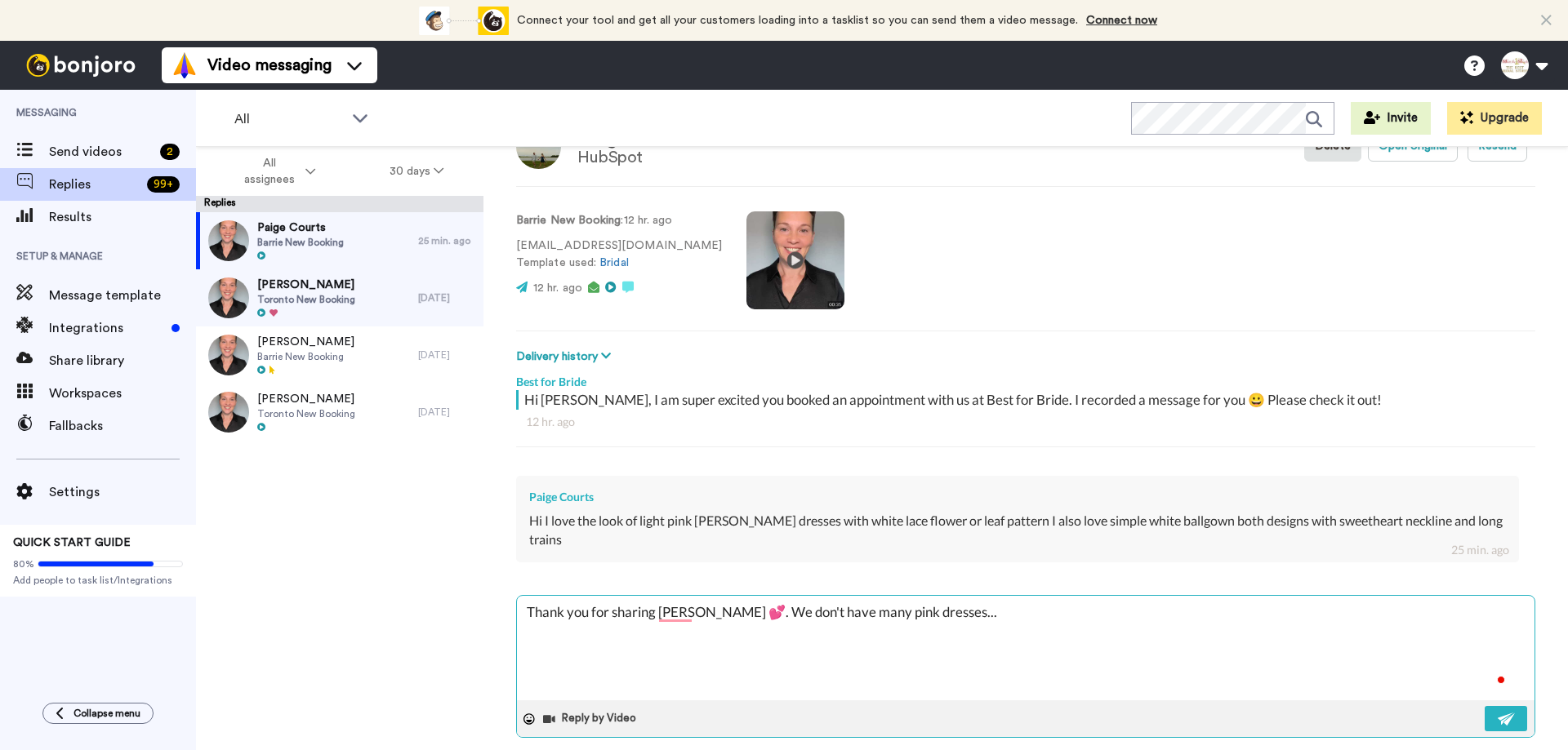
type textarea "Thank you for sharing [PERSON_NAME] 💕. We don't have many pink dresses... h"
type textarea "x"
type textarea "Thank you for sharing [PERSON_NAME] 💕. We don't have many pink dresses... ho"
type textarea "x"
type textarea "Thank you for sharing [PERSON_NAME] 💕. We don't have many pink dresses... how"
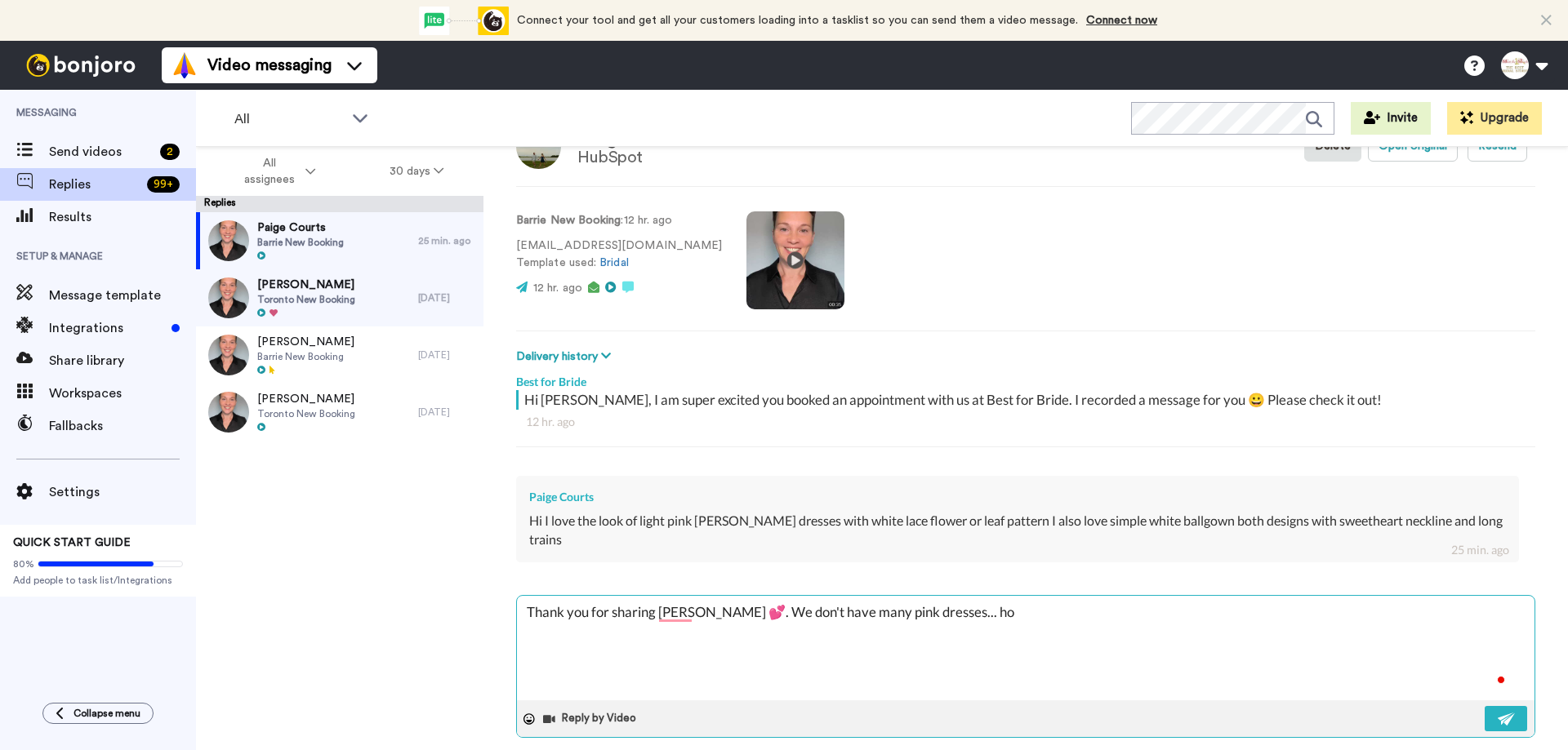
type textarea "x"
type textarea "Thank you for sharing [PERSON_NAME] 💕. We don't have many pink dresses... [PERS…"
type textarea "x"
type textarea "Thank you for sharing [PERSON_NAME] 💕. We don't have many pink dresses... howev"
type textarea "x"
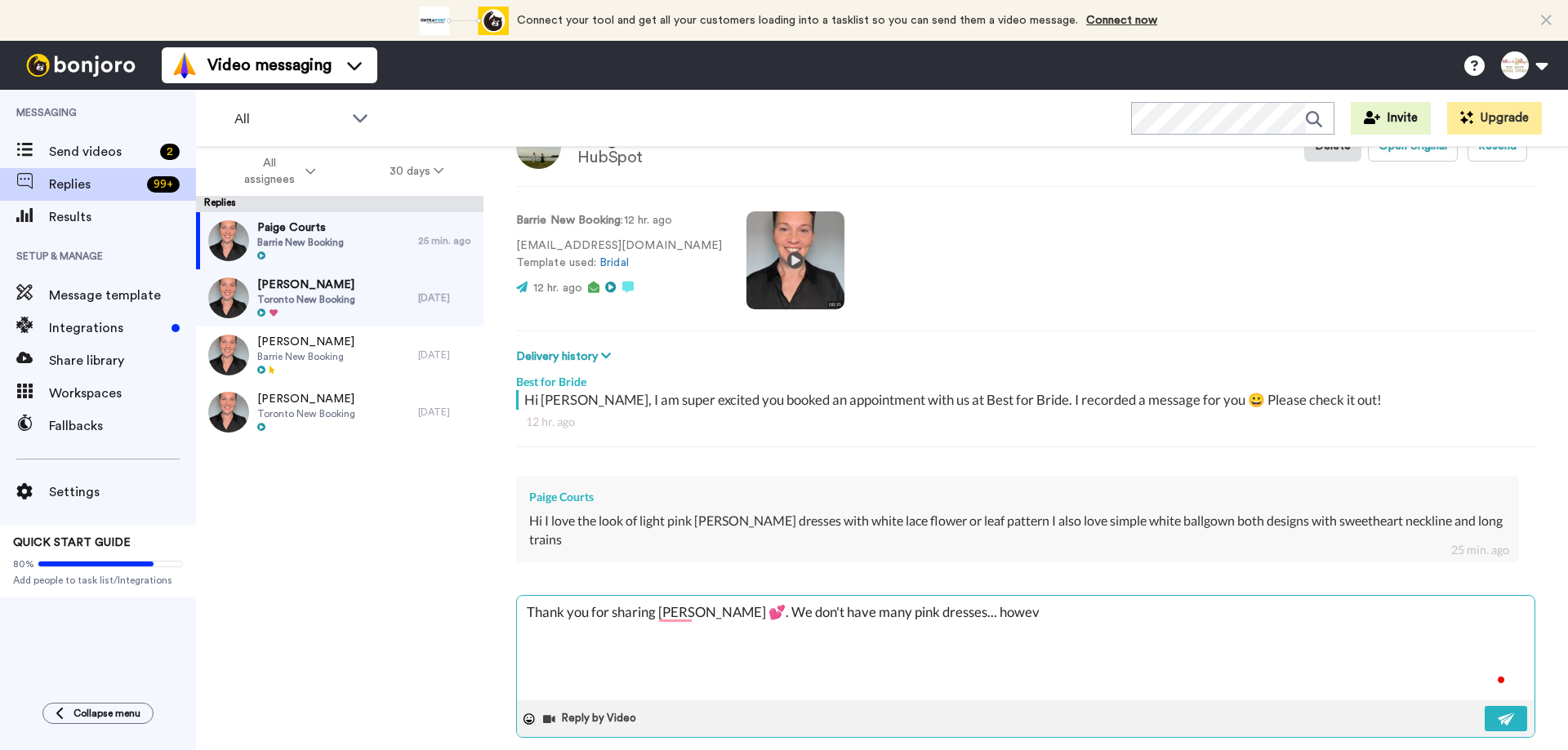
type textarea "Thank you for sharing [PERSON_NAME] 💕. We don't have many pink dresses... howeve"
type textarea "x"
type textarea "Thank you for sharing [PERSON_NAME] 💕. We don't have many pink dresses... howev…"
type textarea "x"
type textarea "Thank you for sharing [PERSON_NAME] 💕. We don't have many pink dresses... howev…"
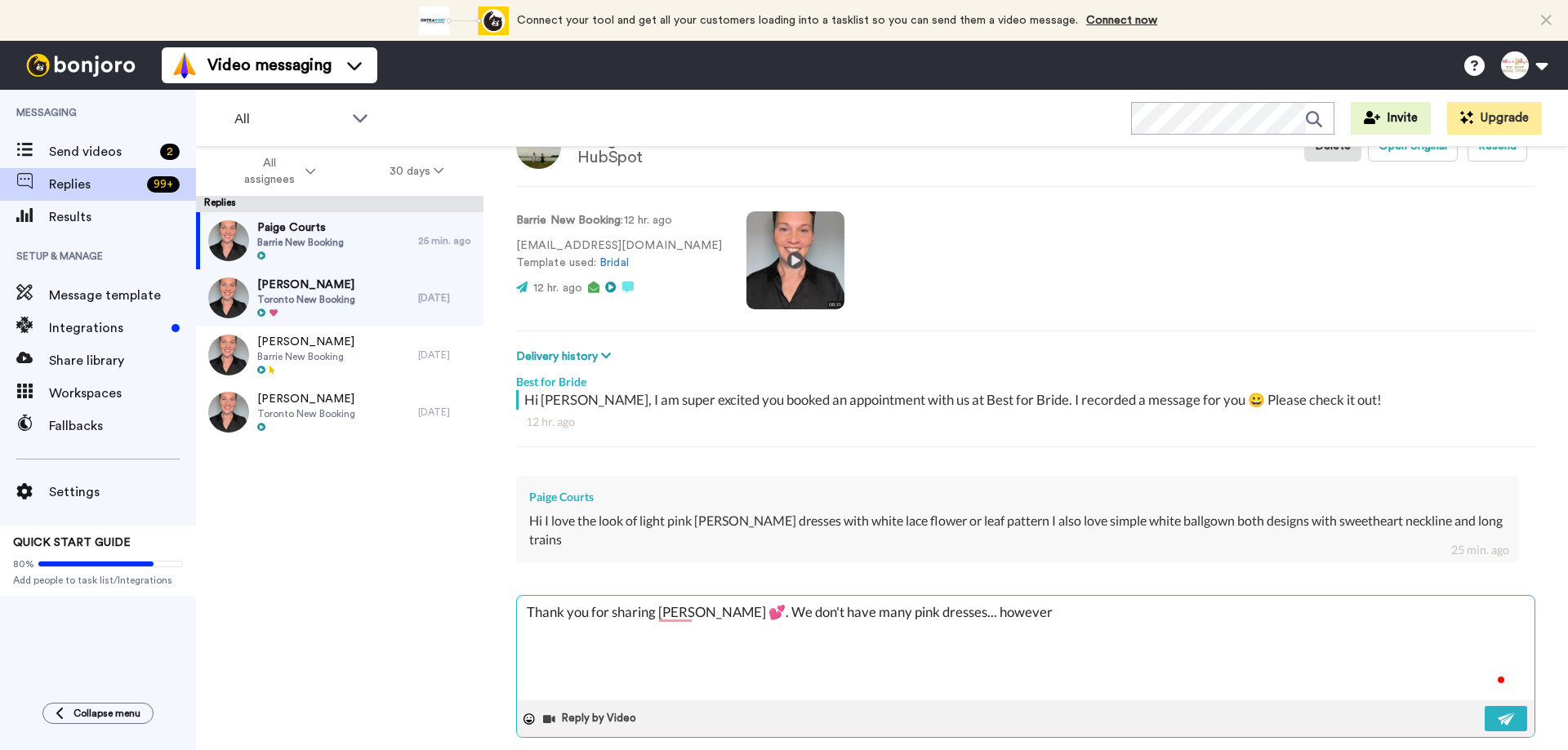
type textarea "x"
type textarea "Thank you for sharing [PERSON_NAME] 💕. We don't have many pink dresses... howev…"
type textarea "x"
type textarea "Thank you for sharing [PERSON_NAME] 💕. We don't have many pink dresses... howev…"
type textarea "x"
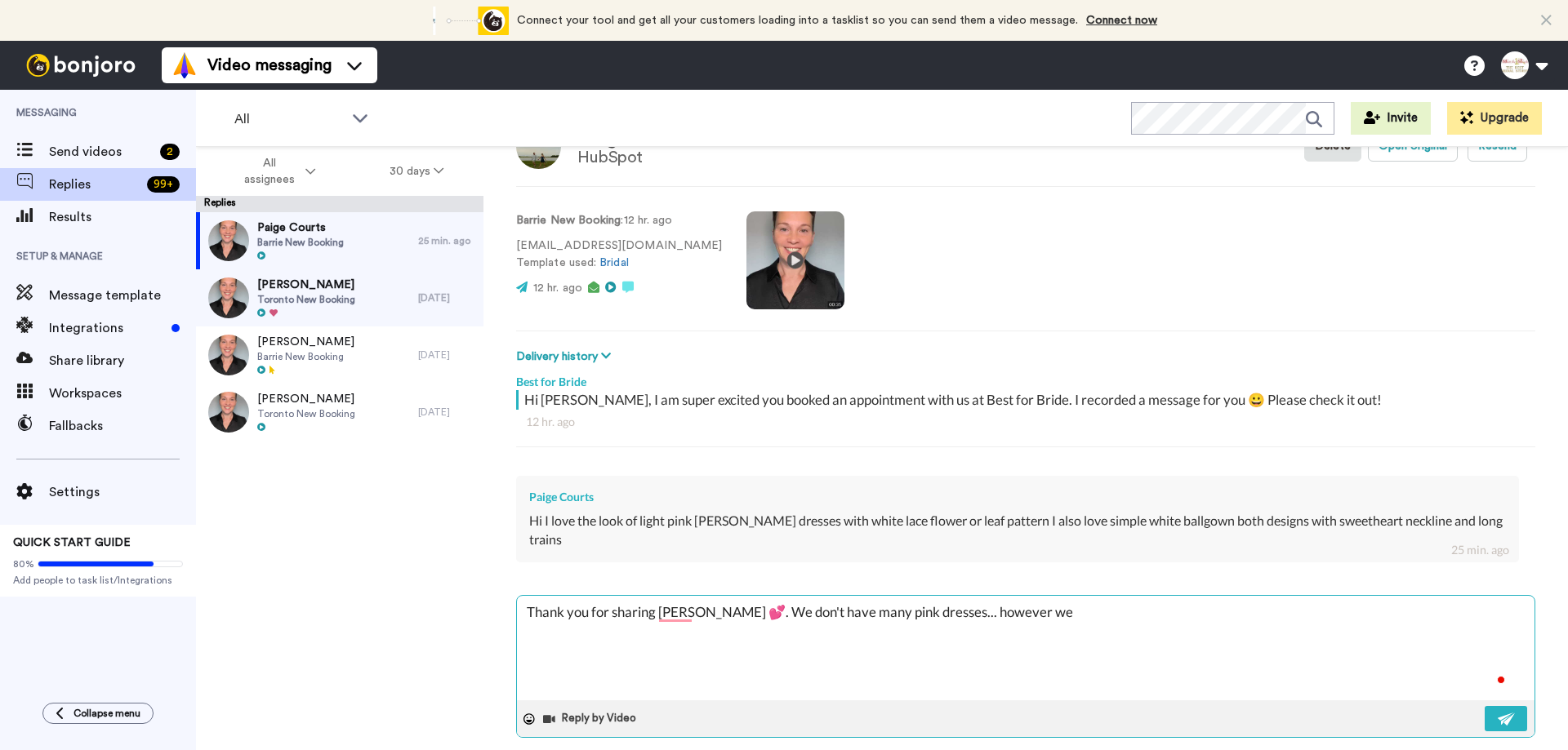
type textarea "Thank you for sharing [PERSON_NAME] 💕. We don't have many pink dresses... howev…"
type textarea "x"
type textarea "Thank you for sharing [PERSON_NAME] 💕. We don't have many pink dresses... howev…"
type textarea "x"
type textarea "Thank you for sharing [PERSON_NAME] 💕. We don't have many pink dresses... howev…"
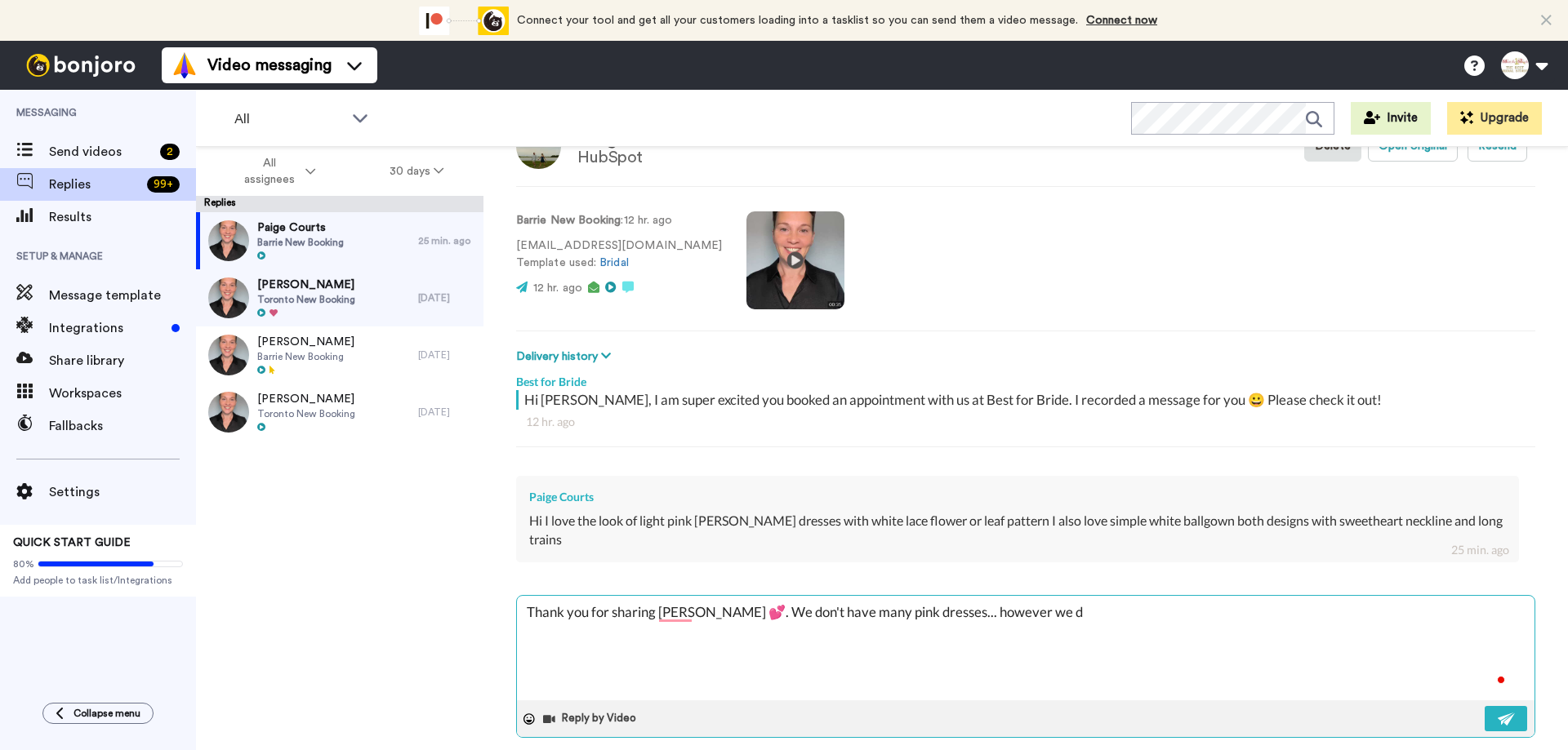
type textarea "x"
type textarea "Thank you for sharing [PERSON_NAME] 💕. We don't have many pink dresses... howev…"
type textarea "x"
type textarea "Thank you for sharing [PERSON_NAME] 💕. We don't have many pink dresses... howev…"
type textarea "x"
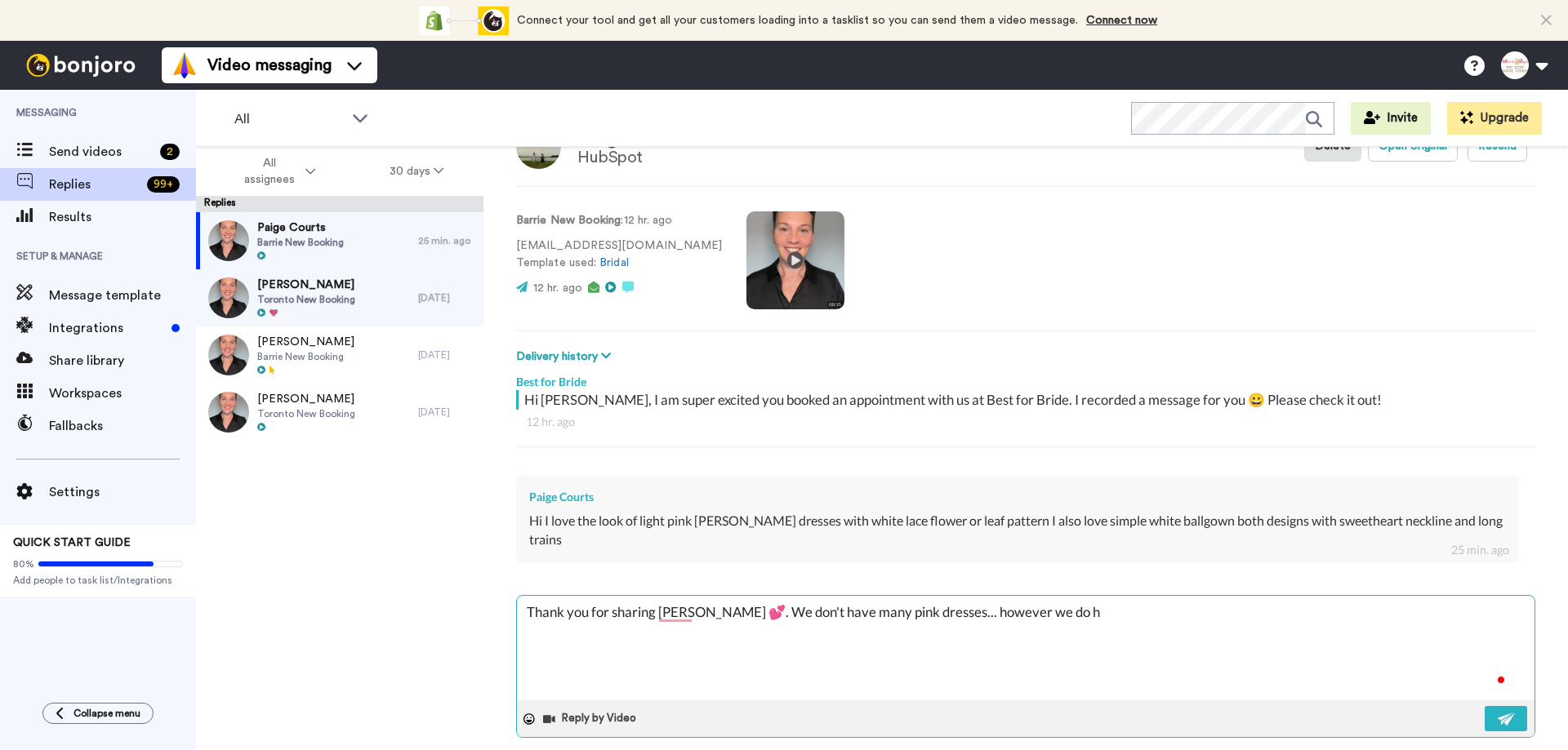
type textarea "Thank you for sharing [PERSON_NAME] 💕. We don't have many pink dresses... howev…"
type textarea "x"
type textarea "Thank you for sharing [PERSON_NAME] 💕. We don't have many pink dresses... howev…"
type textarea "x"
type textarea "Thank you for sharing [PERSON_NAME] 💕. We don't have many pink dresses... howev…"
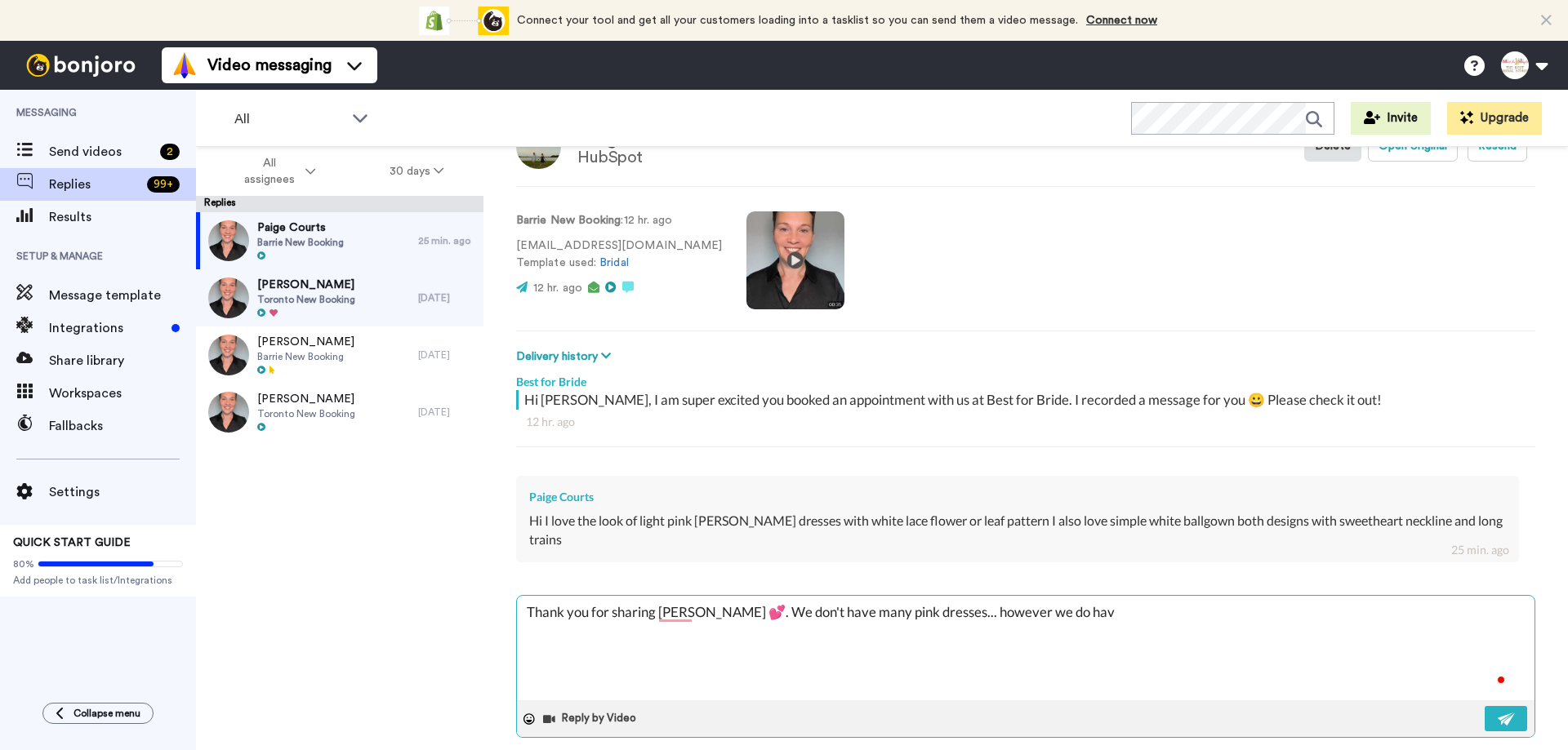
type textarea "x"
type textarea "Thank you for sharing [PERSON_NAME] 💕. We don't have many pink dresses... howev…"
type textarea "x"
type textarea "Thank you for sharing [PERSON_NAME] 💕. We don't have many pink dresses... howev…"
type textarea "x"
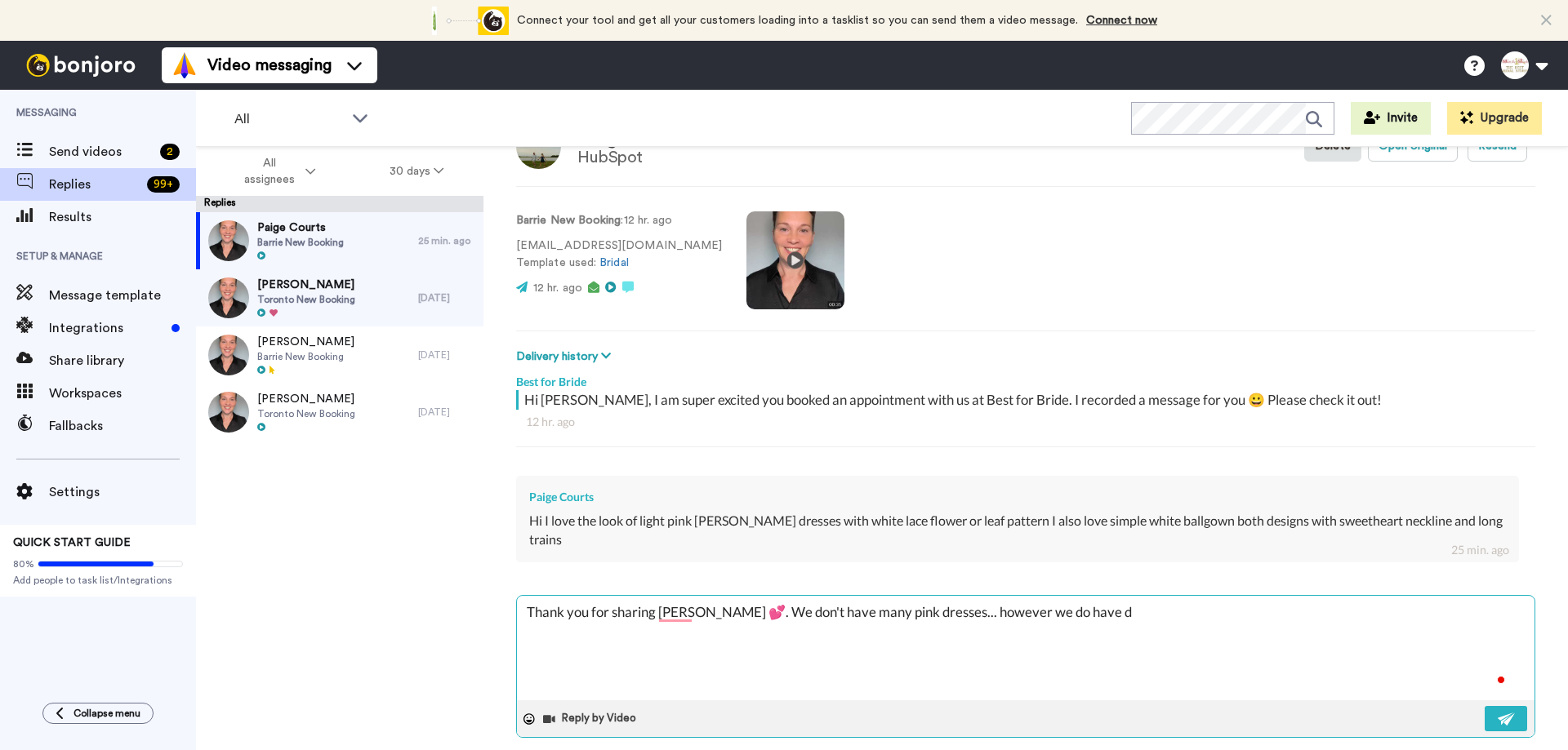
type textarea "Thank you for sharing [PERSON_NAME] 💕. We don't have many pink dresses... howev…"
type textarea "x"
type textarea "Thank you for sharing [PERSON_NAME] 💕. We don't have many pink dresses... howev…"
type textarea "x"
type textarea "Thank you for sharing [PERSON_NAME] 💕. We don't have many pink dresses... howev…"
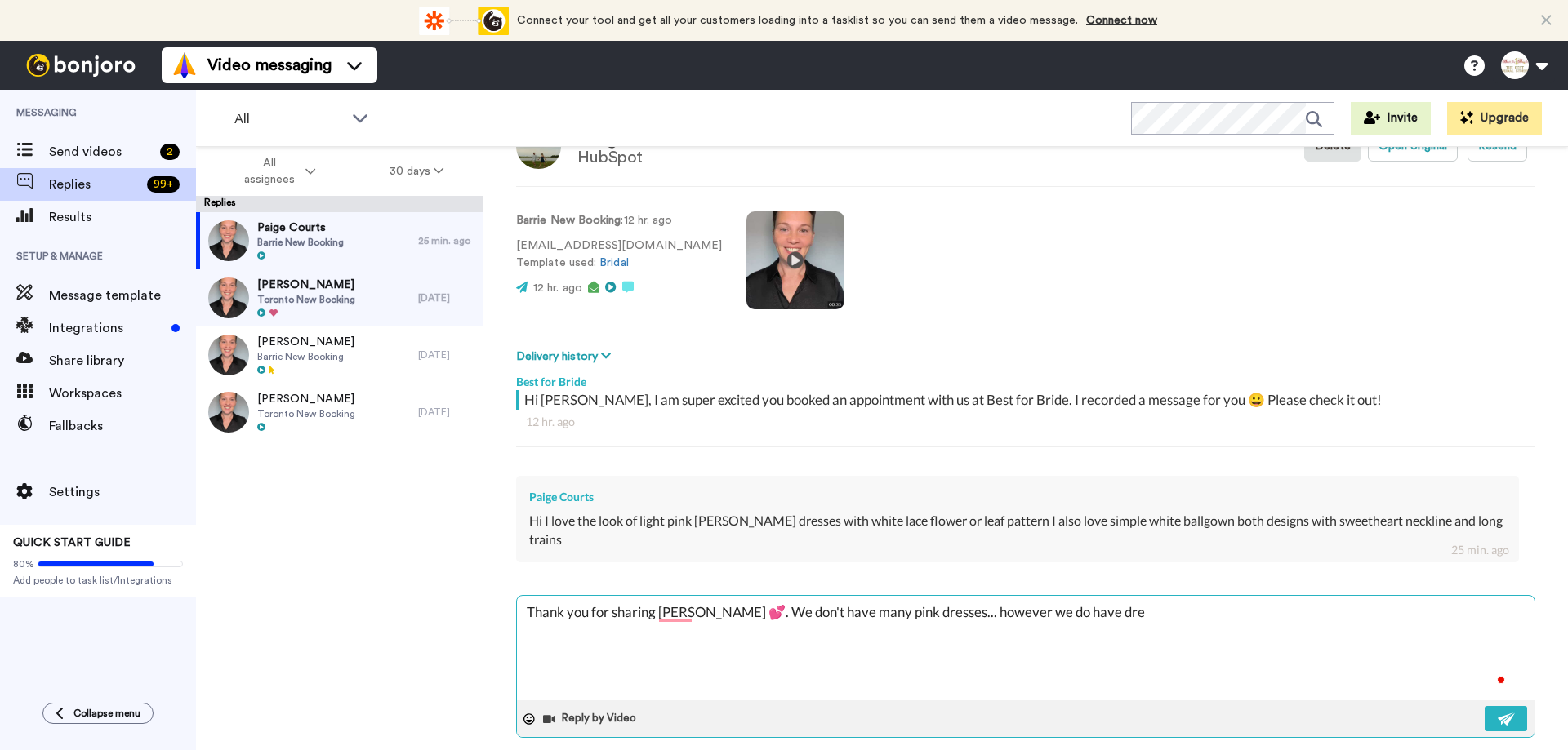
type textarea "x"
type textarea "Thank you for sharing [PERSON_NAME] 💕. We don't have many pink dresses... howev…"
type textarea "x"
type textarea "Thank you for sharing [PERSON_NAME] 💕. We don't have many pink dresses... howev…"
type textarea "x"
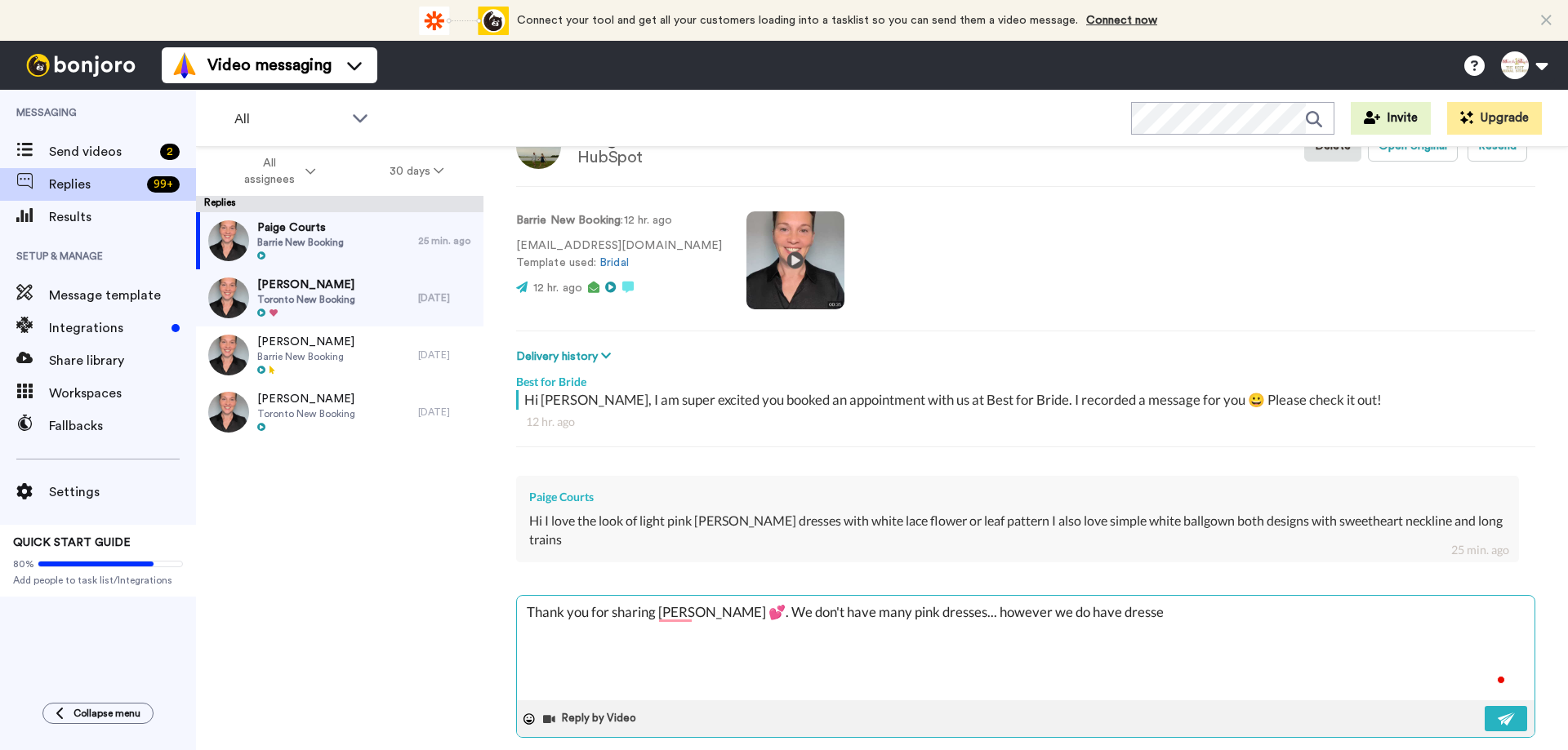
type textarea "Thank you for sharing [PERSON_NAME] 💕. We don't have many pink dresses... howev…"
type textarea "x"
type textarea "Thank you for sharing [PERSON_NAME] 💕. We don't have many pink dresses... howev…"
type textarea "x"
type textarea "Thank you for sharing [PERSON_NAME] 💕. We don't have many pink dresses... howev…"
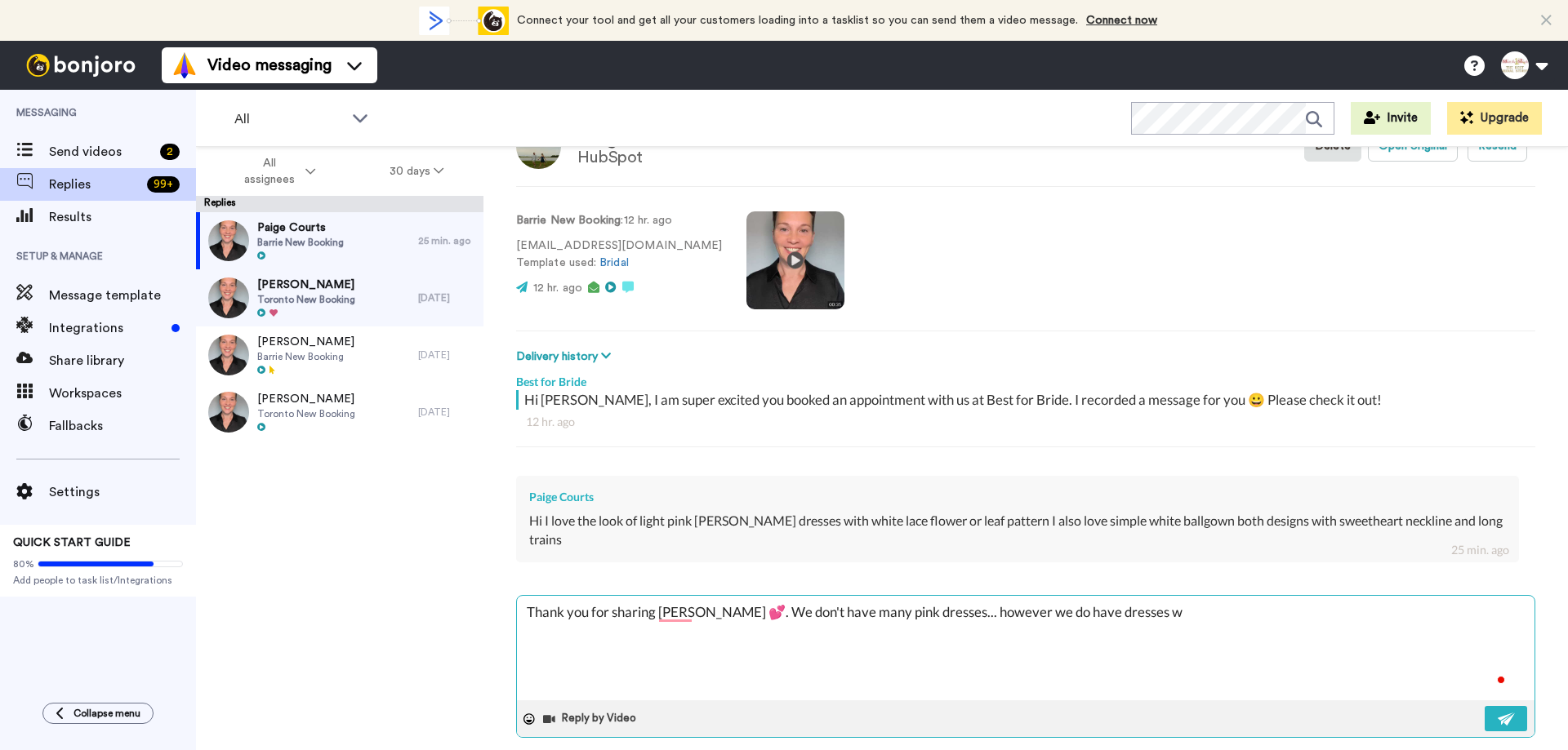
type textarea "x"
type textarea "Thank you for sharing [PERSON_NAME] 💕. We don't have many pink dresses... howev…"
type textarea "x"
type textarea "Thank you for sharing [PERSON_NAME] 💕. We don't have many pink dresses... howev…"
type textarea "x"
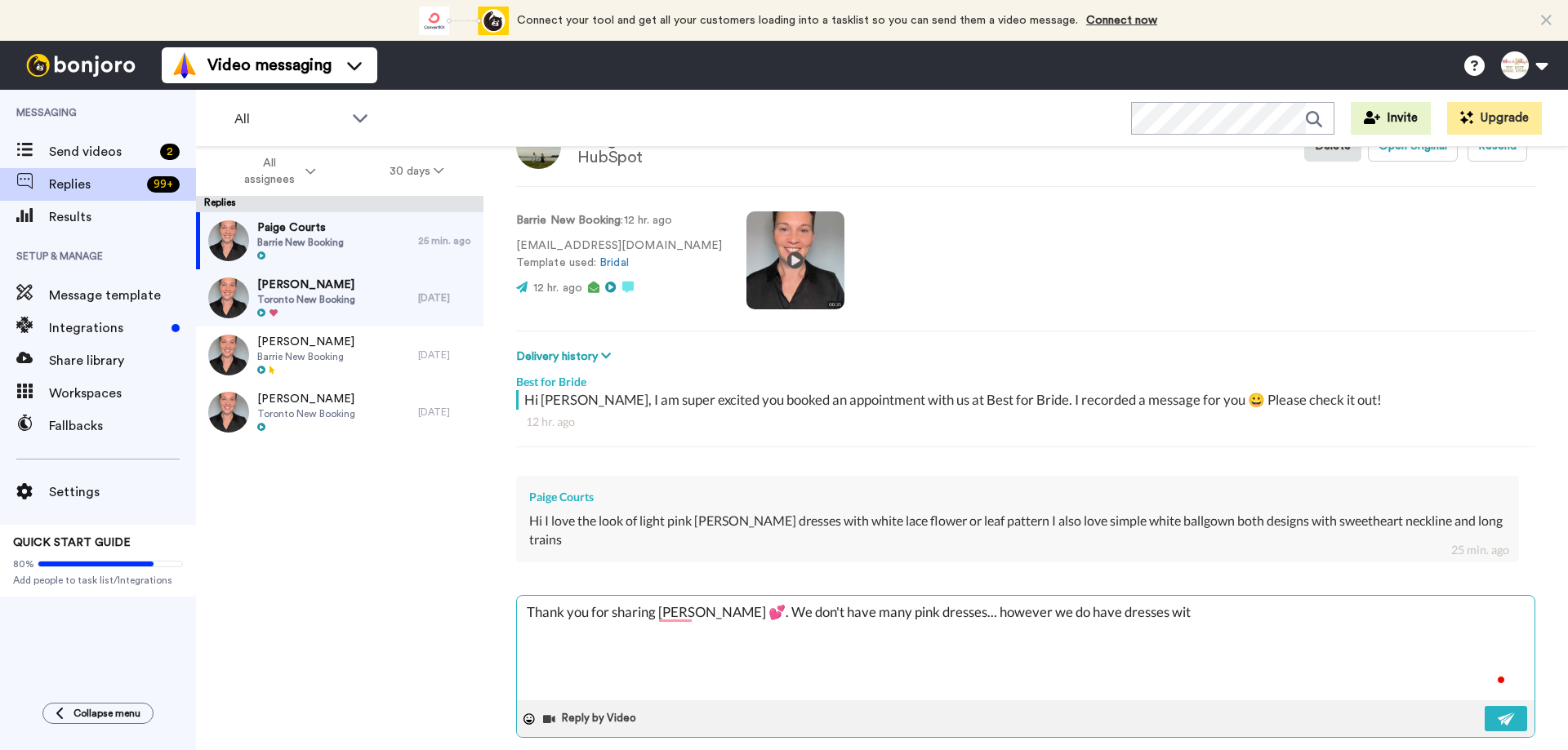
type textarea "Thank you for sharing [PERSON_NAME] 💕. We don't have many pink dresses... howev…"
type textarea "x"
type textarea "Thank you for sharing [PERSON_NAME] 💕. We don't have many pink dresses... howev…"
type textarea "x"
type textarea "Thank you for sharing [PERSON_NAME] 💕. We don't have many pink dresses... howev…"
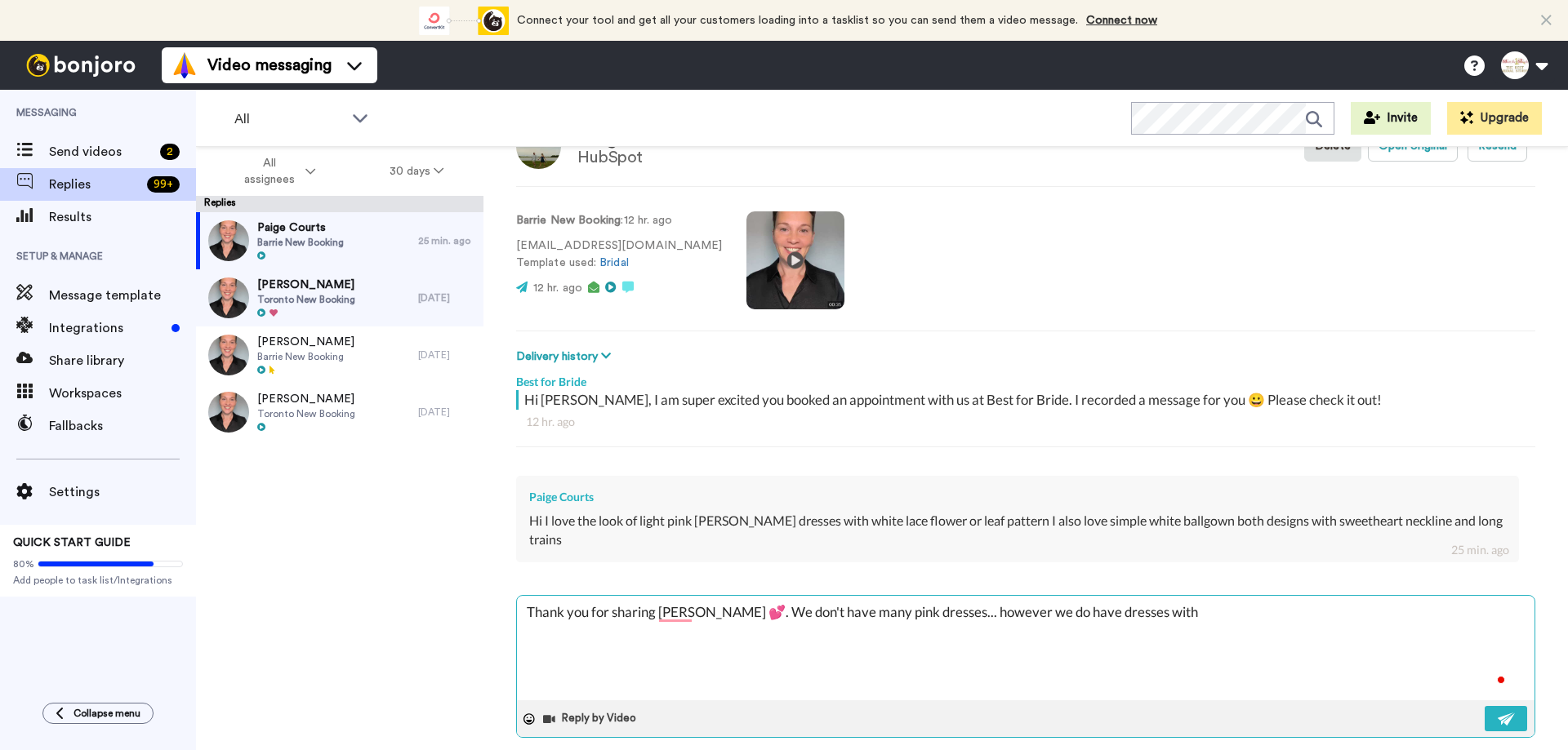
type textarea "x"
type textarea "Thank you for sharing [PERSON_NAME] 💕. We don't have many pink dresses... howev…"
type textarea "x"
type textarea "Thank you for sharing [PERSON_NAME] 💕. We don't have many pink dresses... howev…"
type textarea "x"
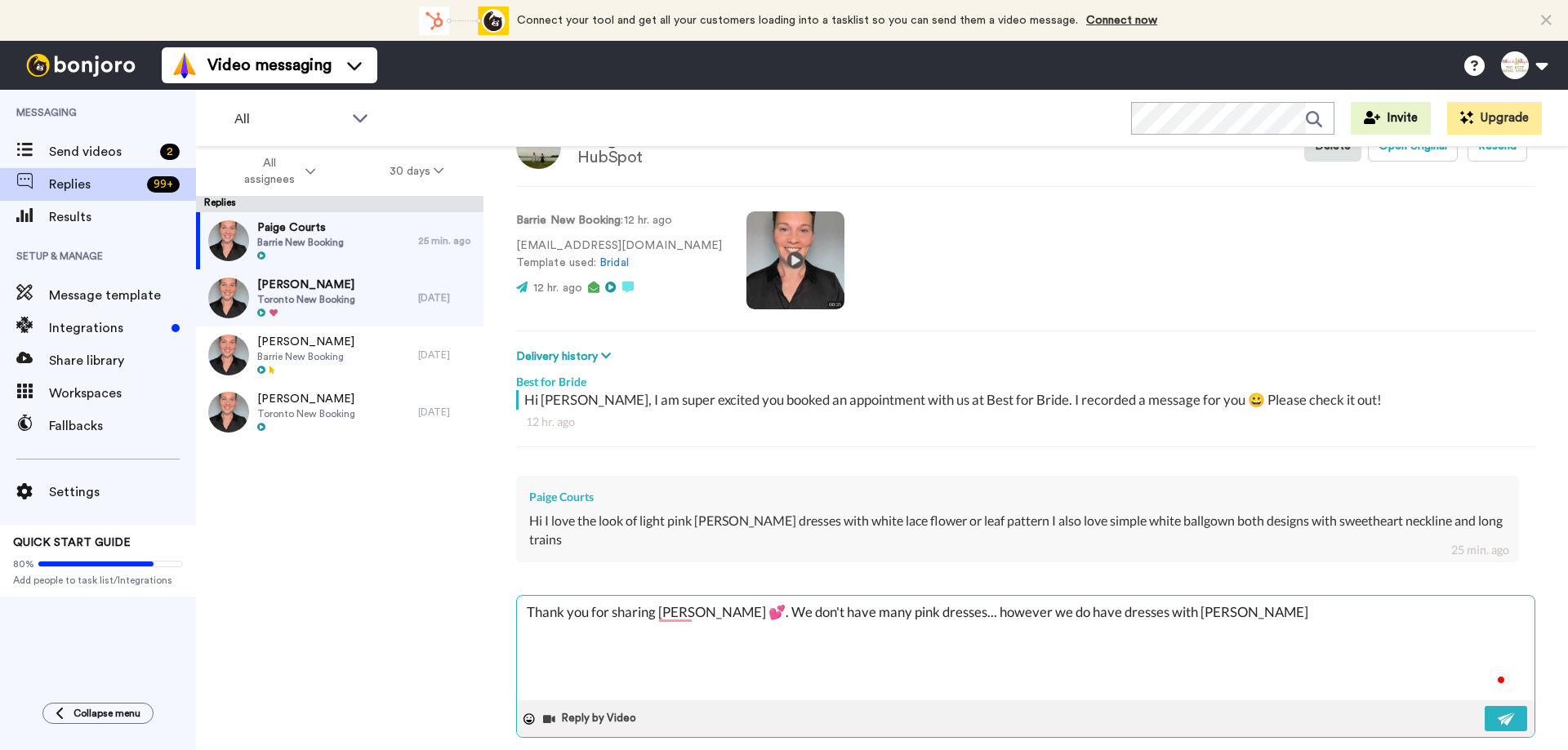
type textarea "Thank you for sharing [PERSON_NAME] 💕. We don't have many pink dresses... howev…"
type textarea "x"
type textarea "Thank you for sharing [PERSON_NAME] 💕. We don't have many pink dresses... howev…"
type textarea "x"
type textarea "Thank you for sharing [PERSON_NAME] 💕. We don't have many pink dresses... howev…"
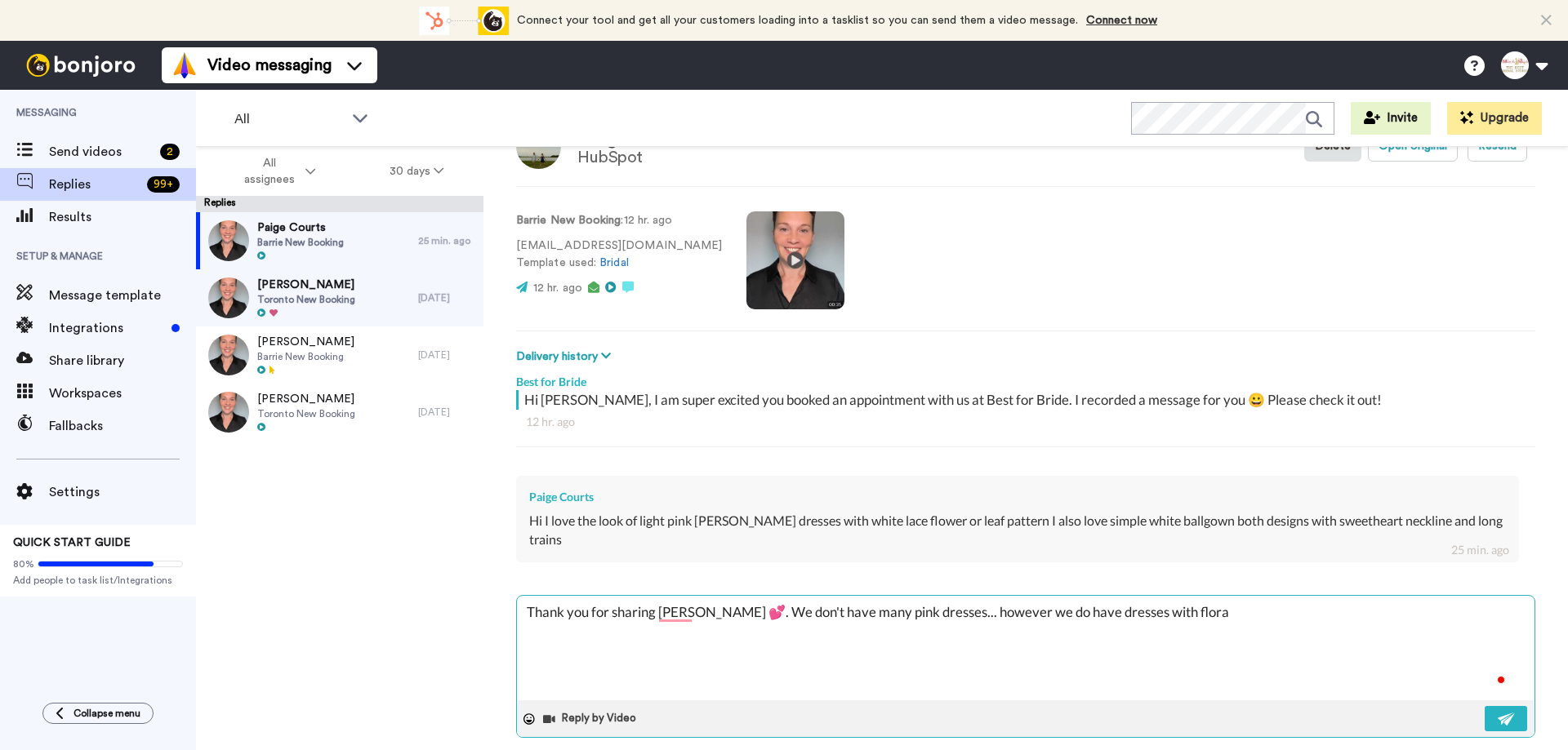
type textarea "x"
type textarea "Thank you for sharing [PERSON_NAME] 💕. We don't have many pink dresses... howev…"
type textarea "x"
type textarea "Thank you for sharing [PERSON_NAME] 💕. We don't have many pink dresses... howev…"
type textarea "x"
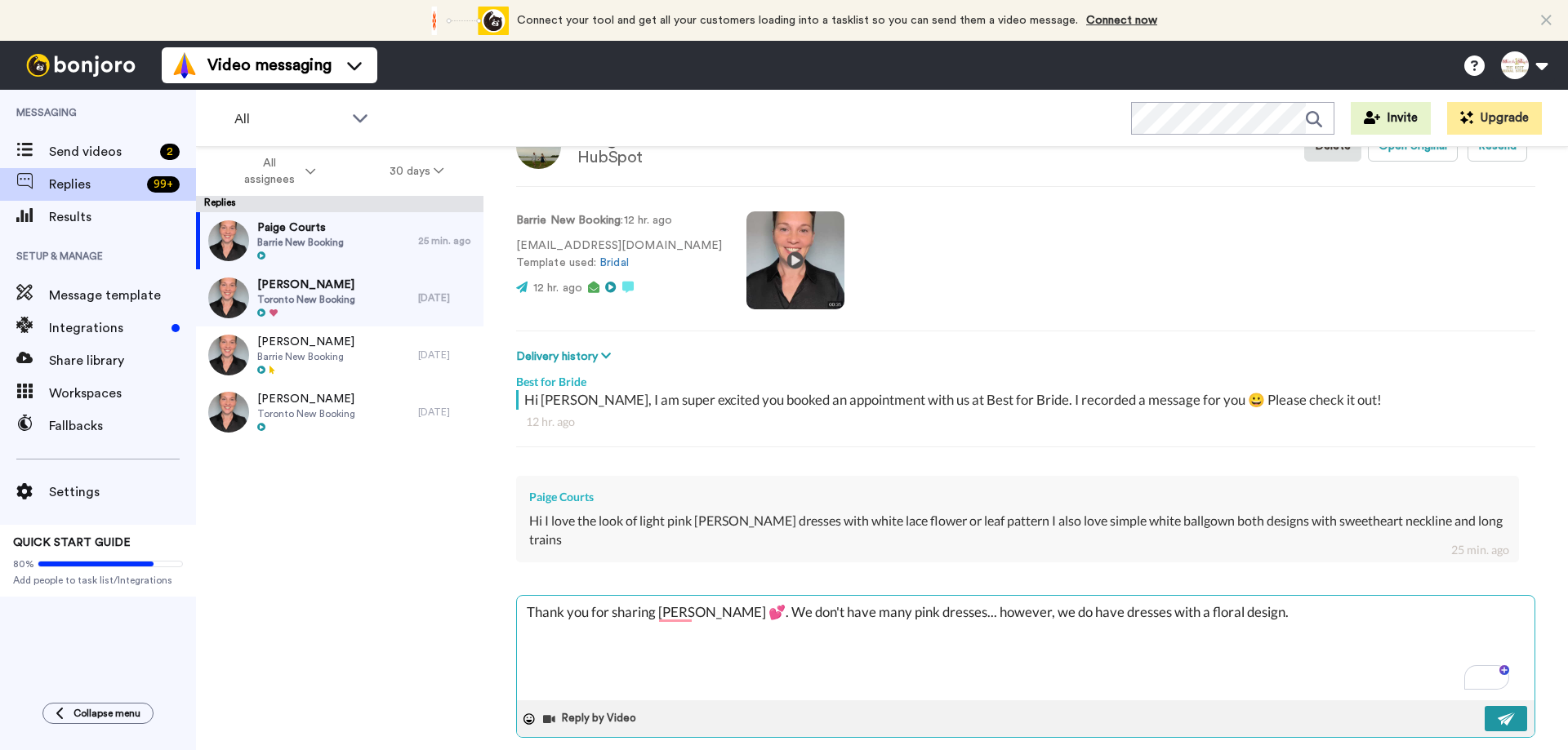
click at [1498, 713] on img at bounding box center [1507, 719] width 18 height 13
